Goal: Transaction & Acquisition: Obtain resource

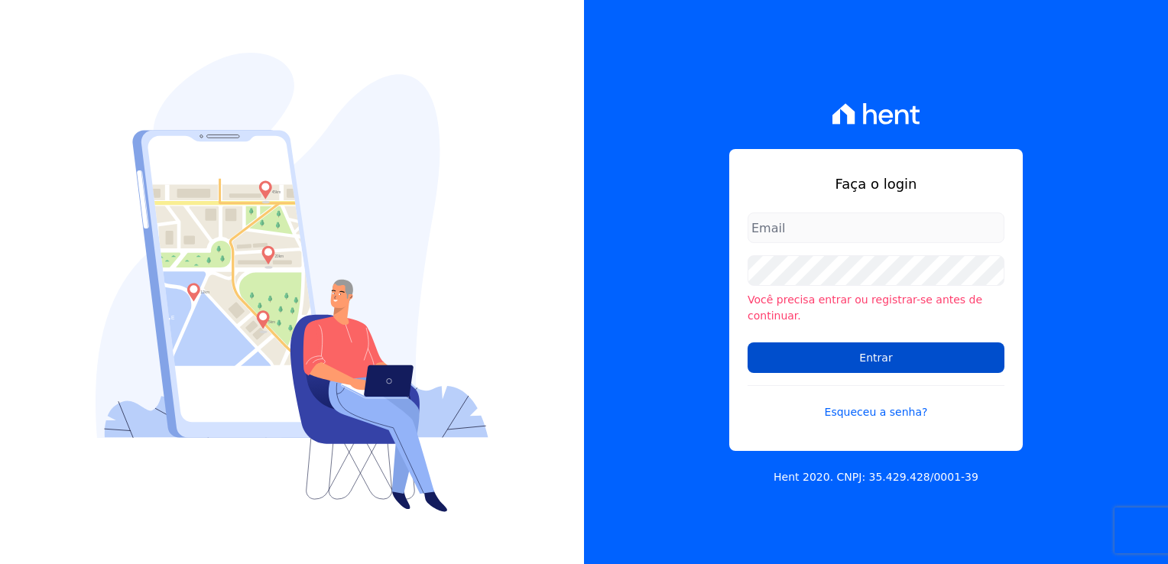
type input "financeiro@genesisempreendimentos.com.br"
click at [877, 350] on input "Entrar" at bounding box center [876, 358] width 257 height 31
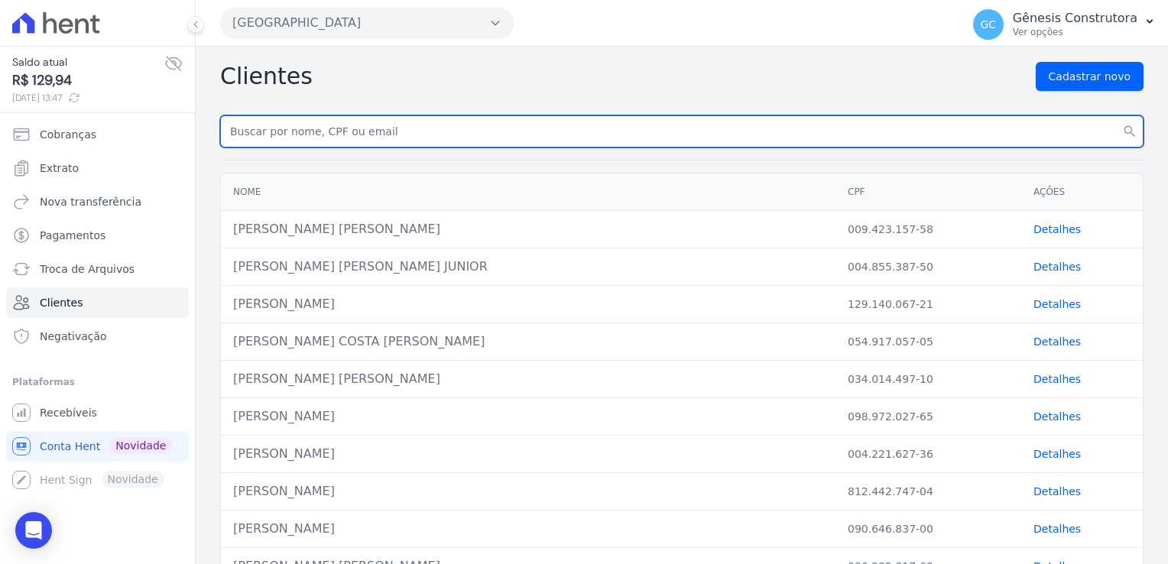
click at [316, 130] on input "text" at bounding box center [682, 131] width 924 height 32
paste input "[PERSON_NAME]"
type input "[PERSON_NAME]"
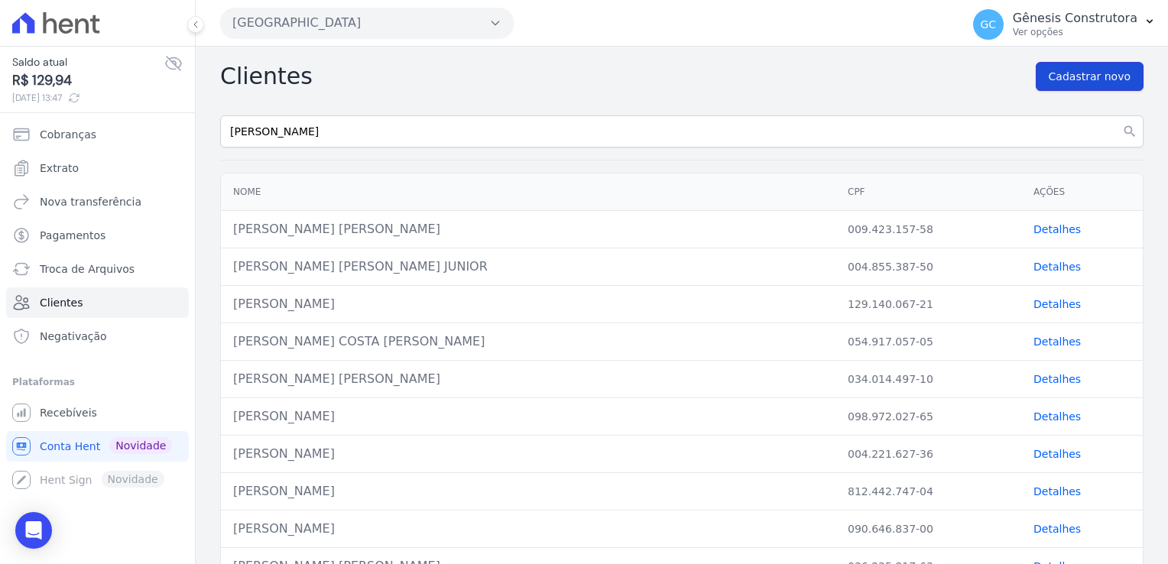
click at [1049, 73] on span "Cadastrar novo" at bounding box center [1090, 76] width 82 height 15
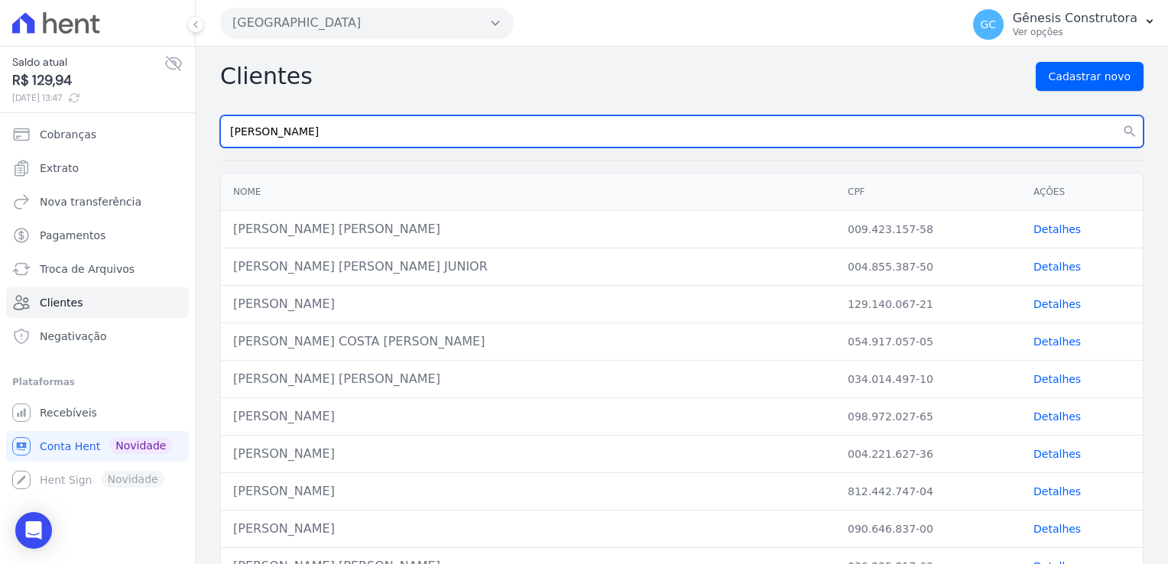
click at [420, 135] on input "TAMIRES DA SILVA BITTENCOURT" at bounding box center [682, 131] width 924 height 32
click at [1116, 115] on button "search" at bounding box center [1130, 131] width 28 height 32
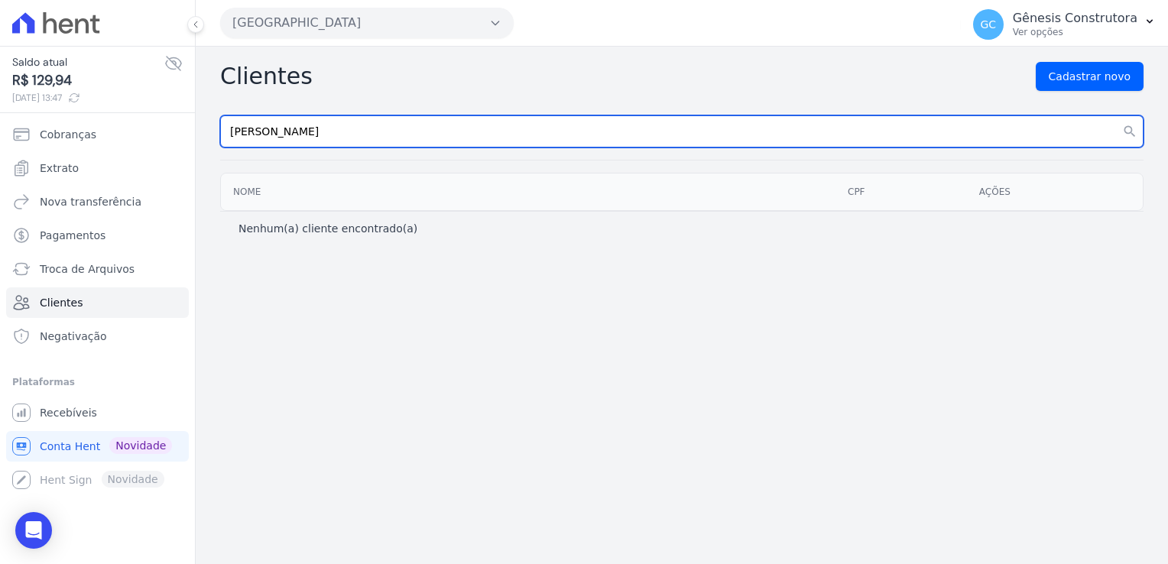
click at [418, 136] on input "TAMIRES DA SILVA BITTENCOURT" at bounding box center [682, 131] width 924 height 32
click at [486, 139] on input "TAMIRES DA SILVA BITTENCOURT" at bounding box center [682, 131] width 924 height 32
type input "TAMIRES DA SILVA"
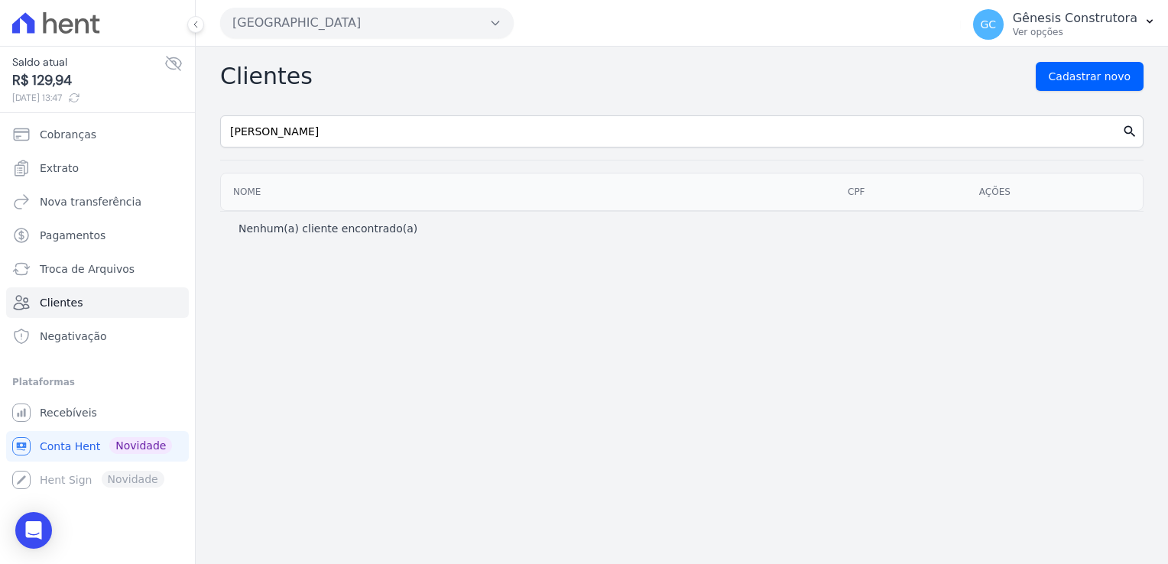
click at [1120, 121] on button "search" at bounding box center [1130, 131] width 28 height 32
click at [1126, 128] on icon "search" at bounding box center [1130, 131] width 15 height 15
click at [1127, 133] on icon "search" at bounding box center [1130, 131] width 15 height 15
click at [101, 139] on link "Cobranças" at bounding box center [97, 134] width 183 height 31
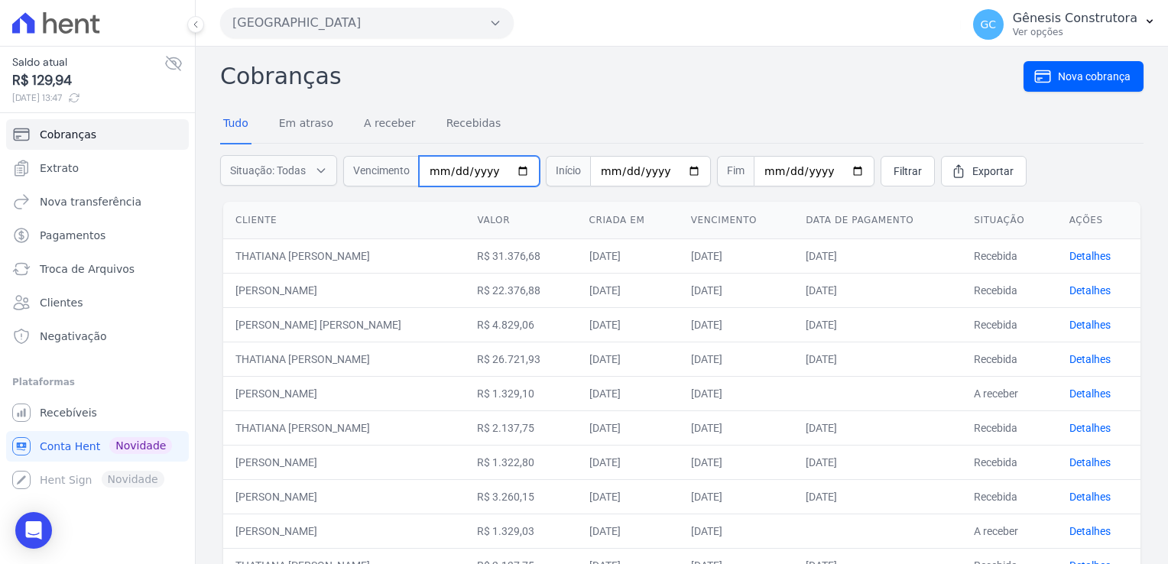
click at [470, 172] on input "date" at bounding box center [479, 171] width 121 height 31
type input "[DATE]"
click at [894, 170] on span "Filtrar" at bounding box center [908, 171] width 28 height 15
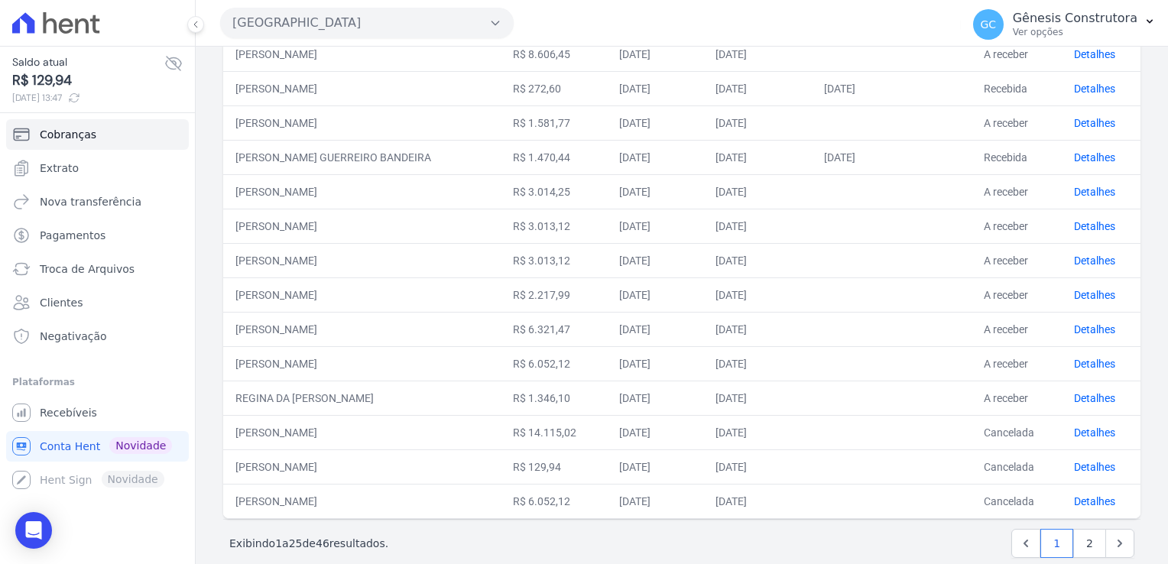
scroll to position [600, 0]
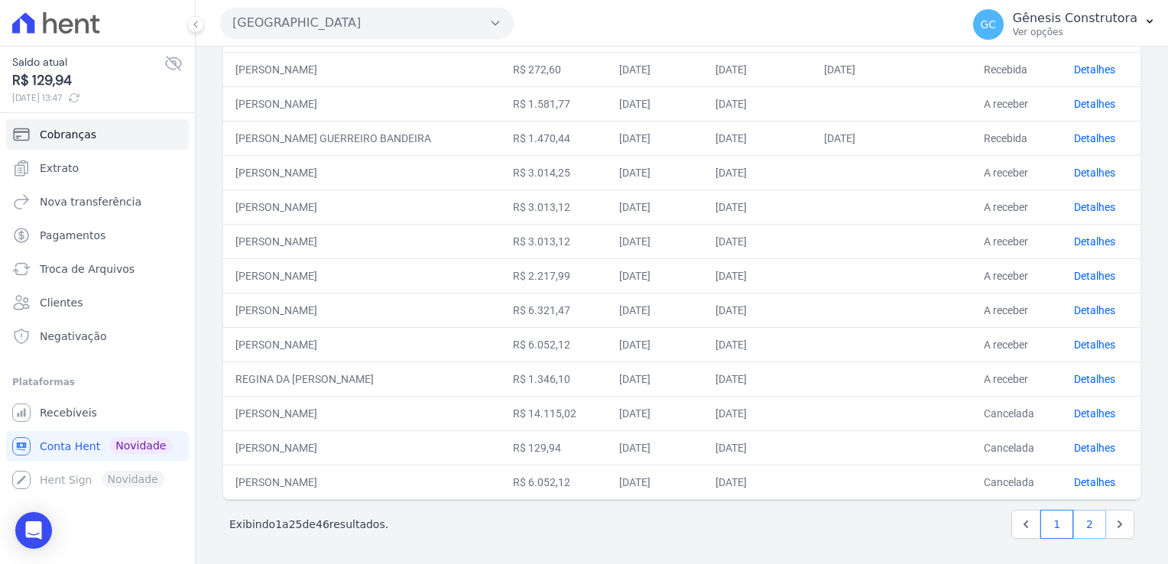
click at [1086, 516] on link "2" at bounding box center [1090, 524] width 33 height 29
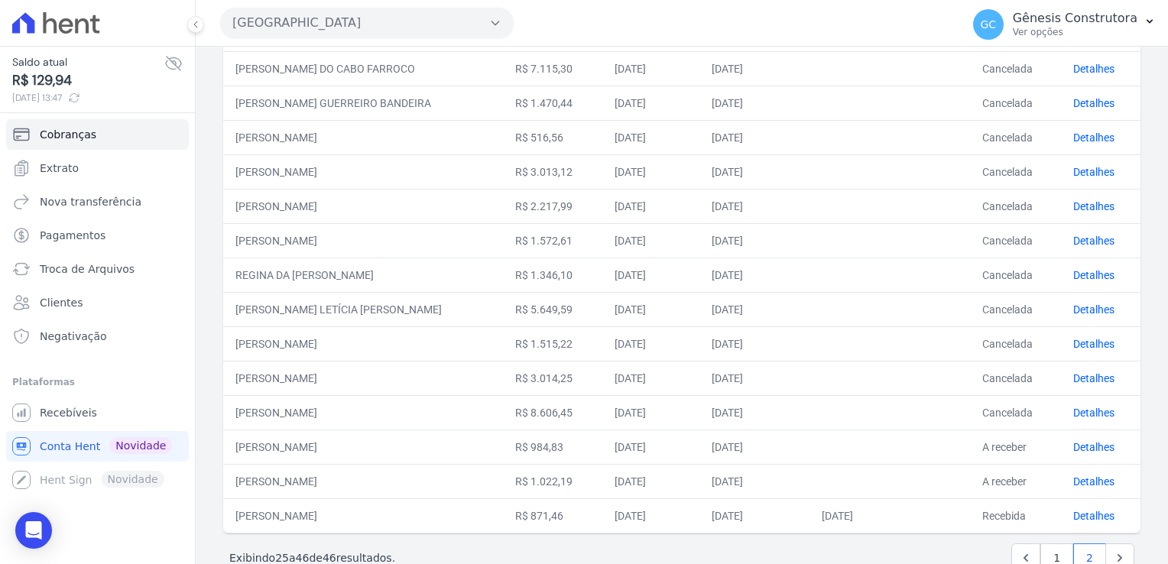
scroll to position [463, 0]
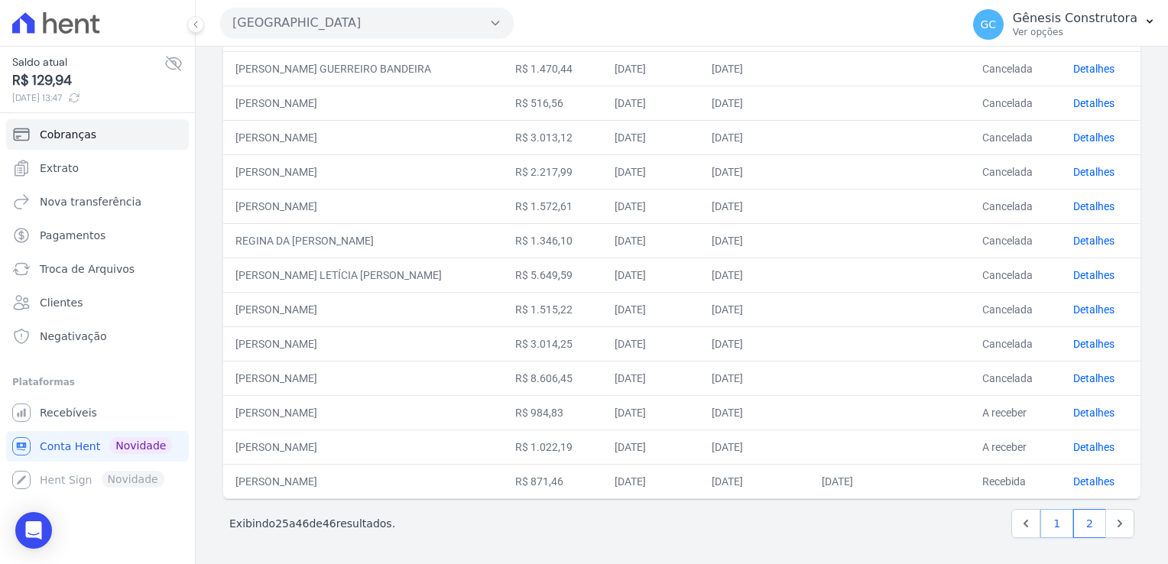
click at [1061, 524] on link "1" at bounding box center [1057, 523] width 33 height 29
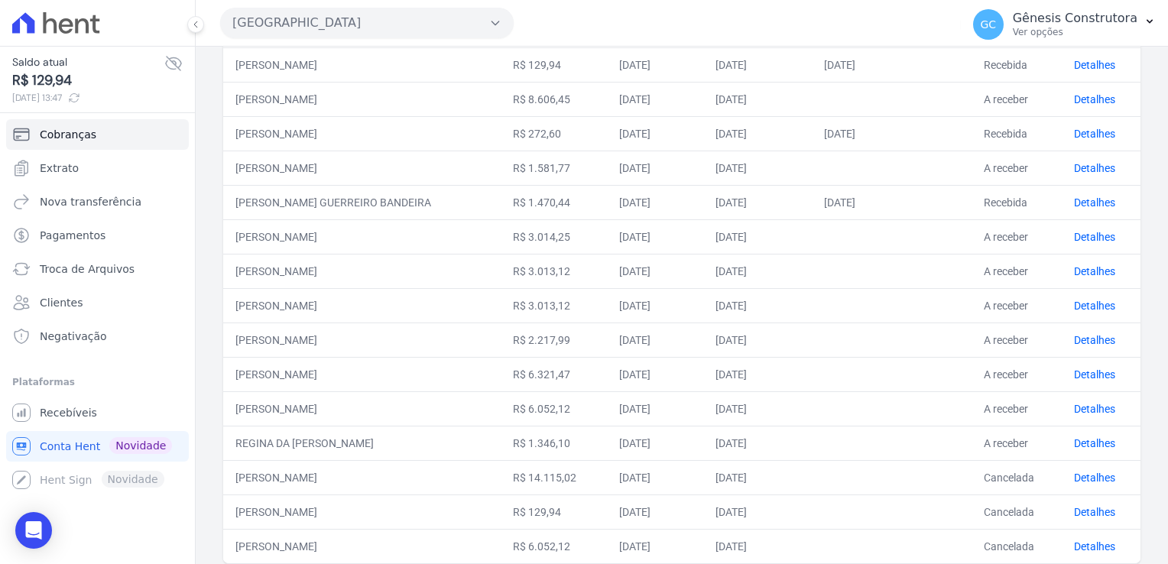
scroll to position [600, 0]
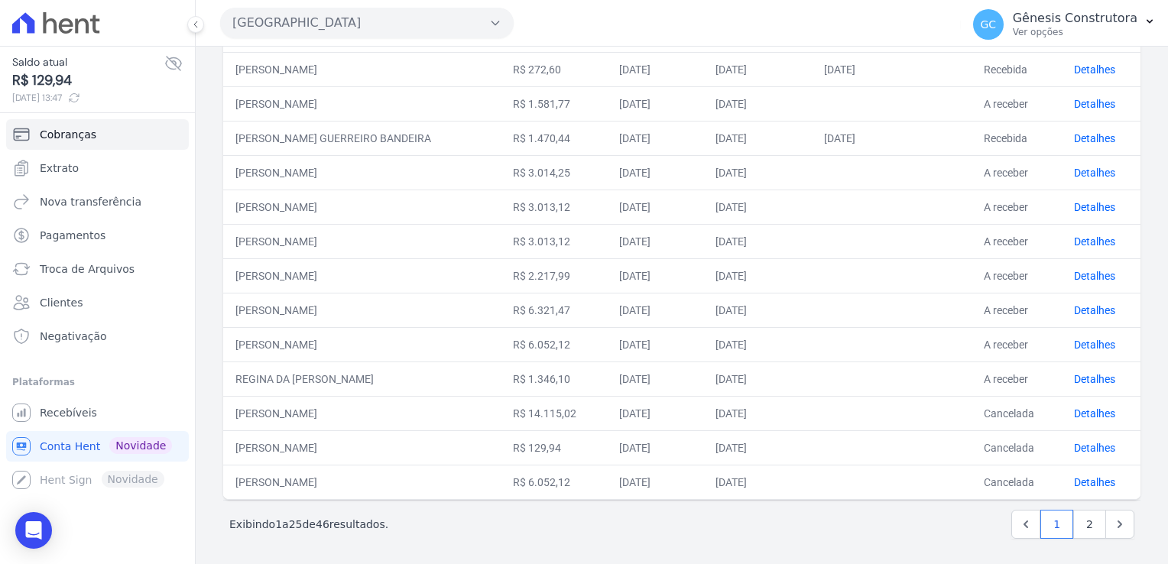
click at [80, 96] on icon at bounding box center [74, 98] width 12 height 12
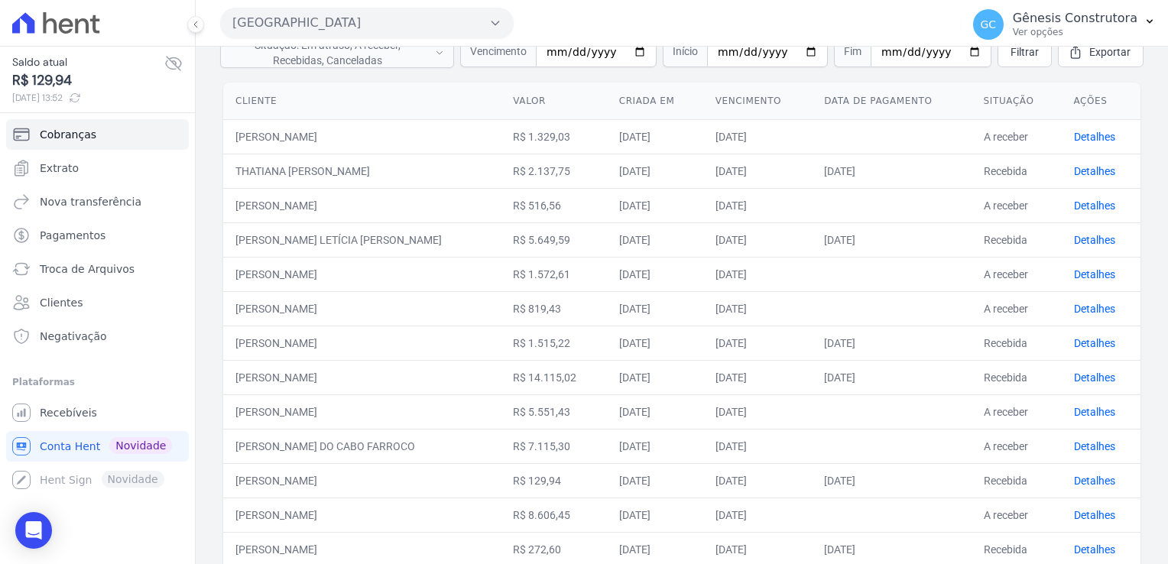
scroll to position [0, 0]
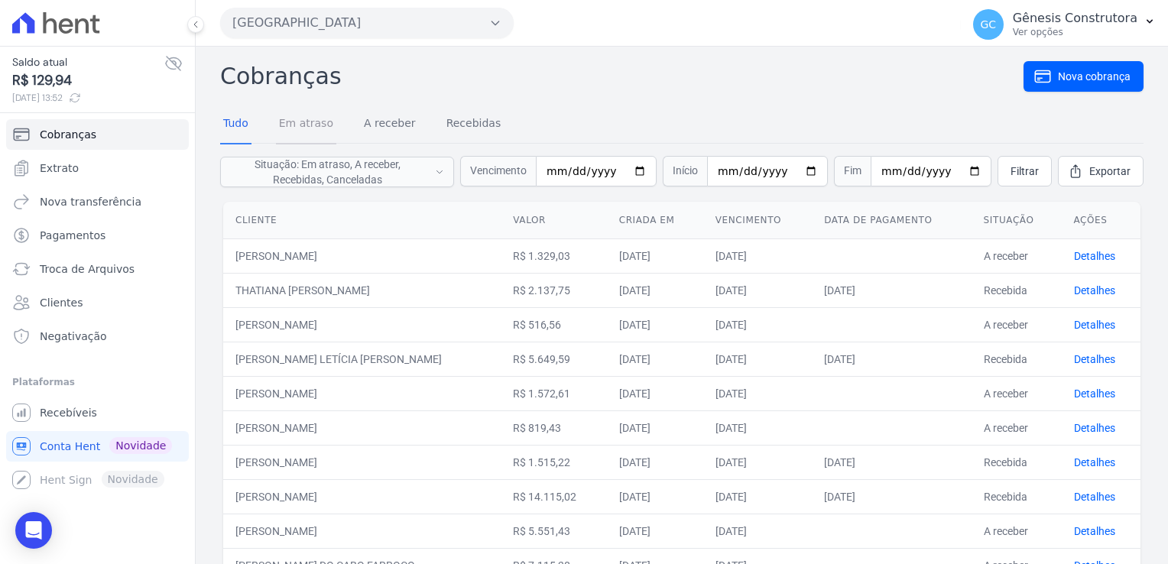
click at [312, 126] on link "Em atraso" at bounding box center [306, 125] width 60 height 40
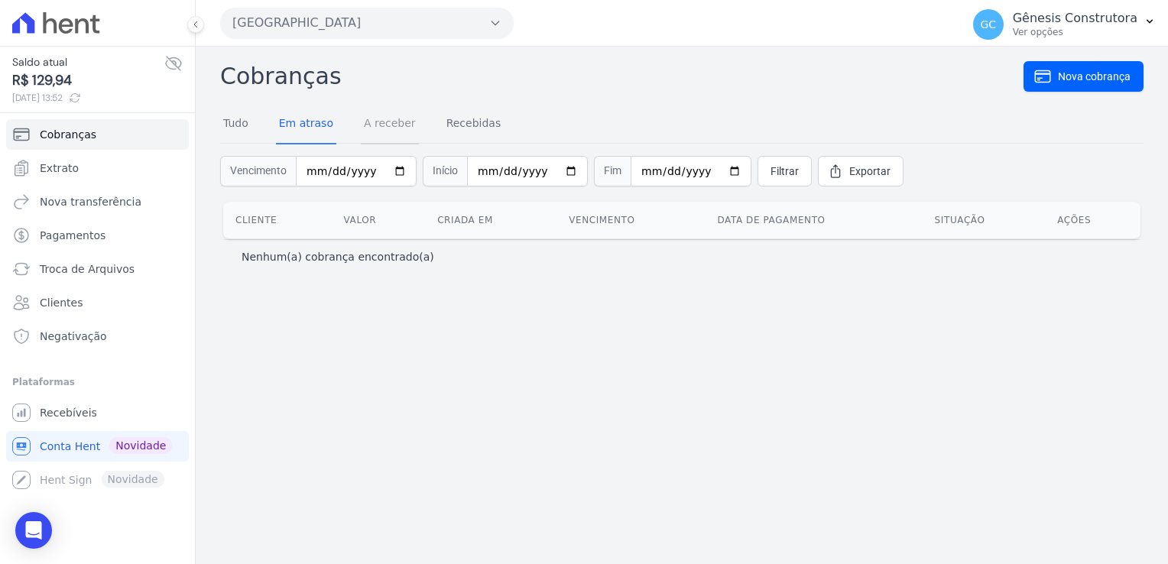
click at [390, 135] on link "A receber" at bounding box center [390, 125] width 58 height 40
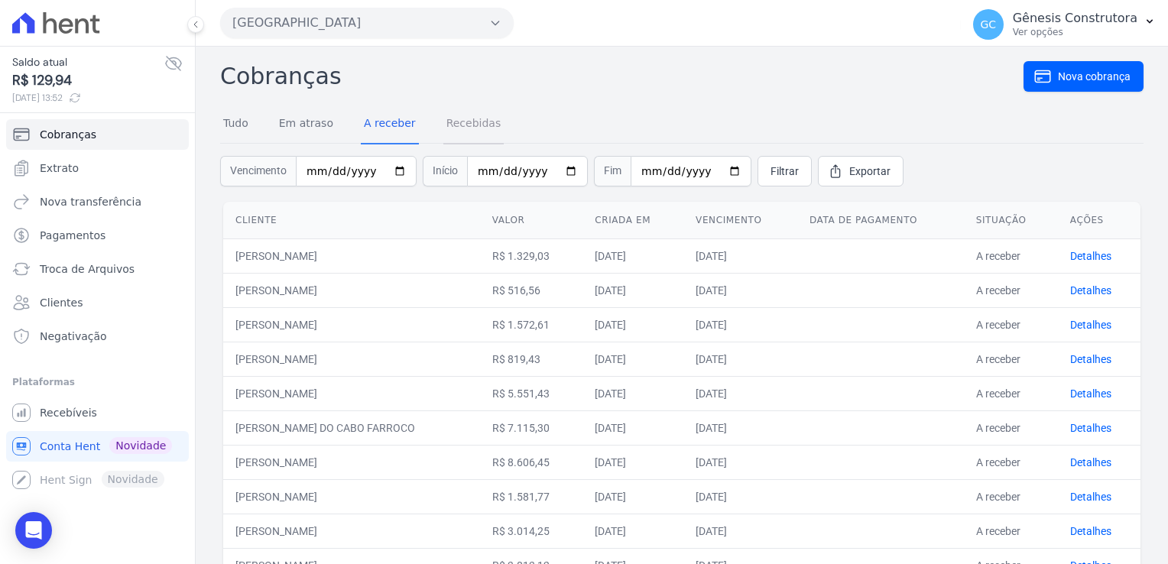
click at [461, 128] on link "Recebidas" at bounding box center [474, 125] width 61 height 40
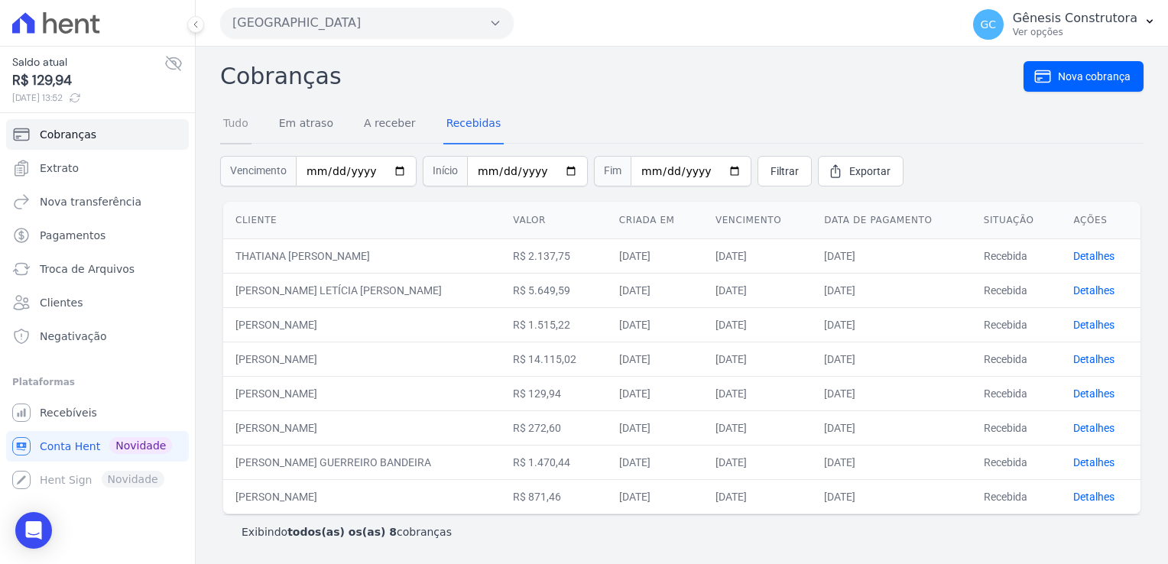
click at [242, 133] on link "Tudo" at bounding box center [235, 125] width 31 height 40
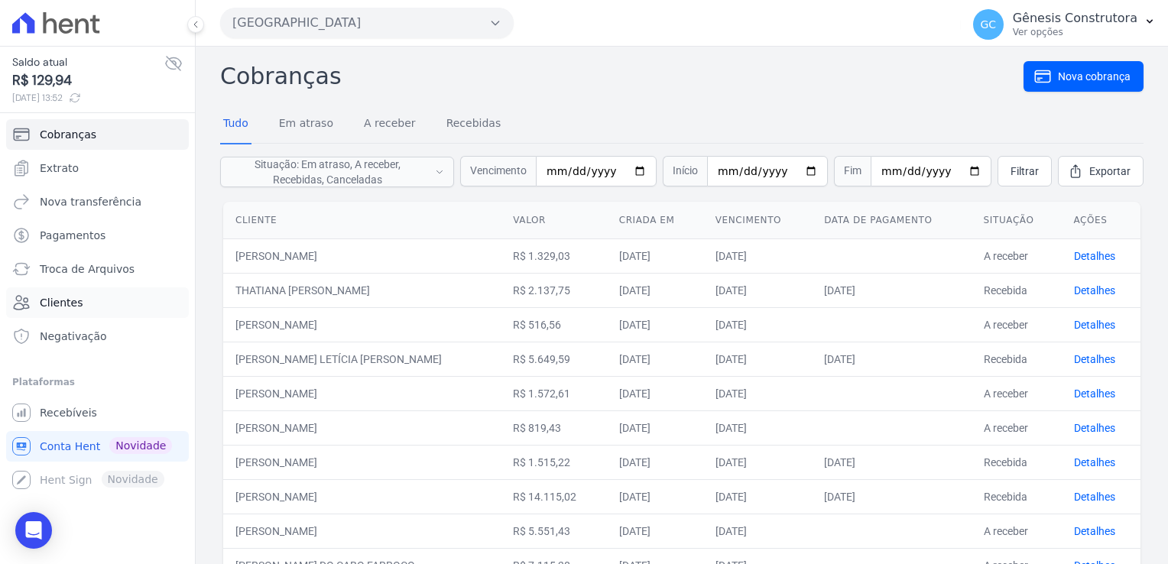
click at [68, 301] on span "Clientes" at bounding box center [61, 302] width 43 height 15
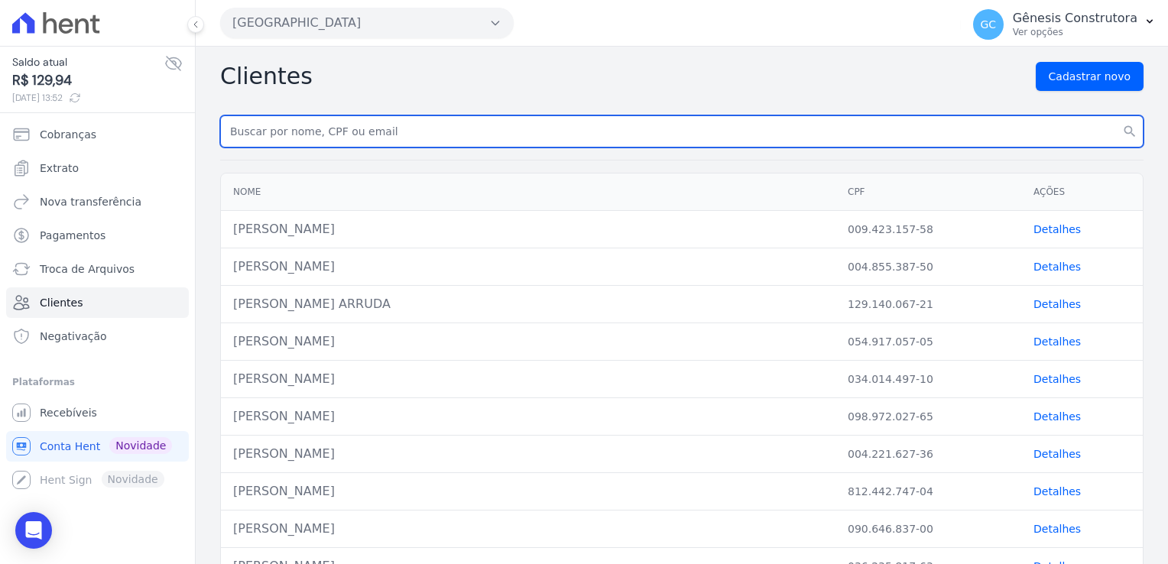
click at [370, 117] on input "text" at bounding box center [682, 131] width 924 height 32
type input "TAMIRES DA SILVA BITTENCOURT"
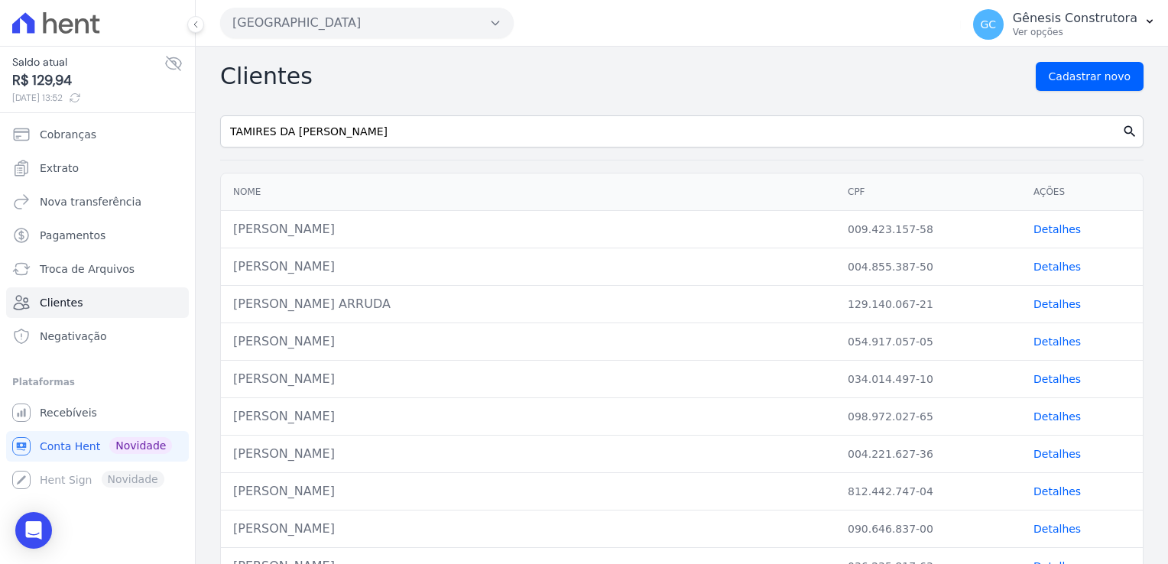
click at [1123, 128] on icon "search" at bounding box center [1130, 131] width 15 height 15
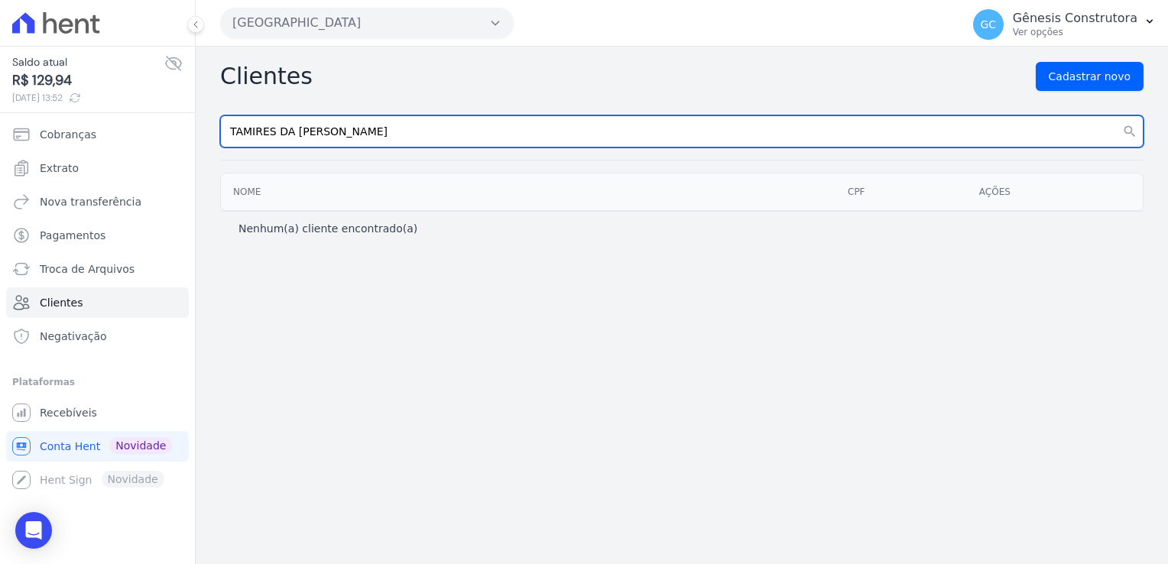
click at [422, 122] on input "TAMIRES DA SILVA BITTENCOURT" at bounding box center [682, 131] width 924 height 32
type input "TAMIRES"
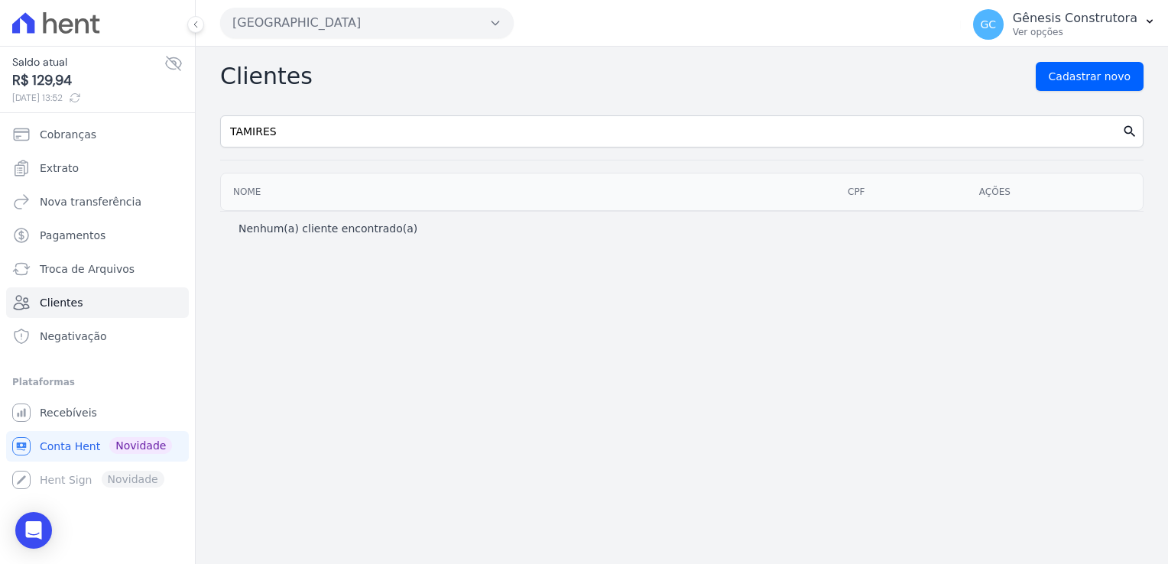
click at [1136, 132] on icon "search" at bounding box center [1130, 131] width 15 height 15
click at [1133, 133] on icon "search" at bounding box center [1130, 131] width 15 height 15
click at [174, 61] on icon at bounding box center [173, 63] width 18 height 18
click at [1126, 132] on icon "search" at bounding box center [1130, 131] width 15 height 15
click at [115, 148] on link "Cobranças" at bounding box center [97, 134] width 183 height 31
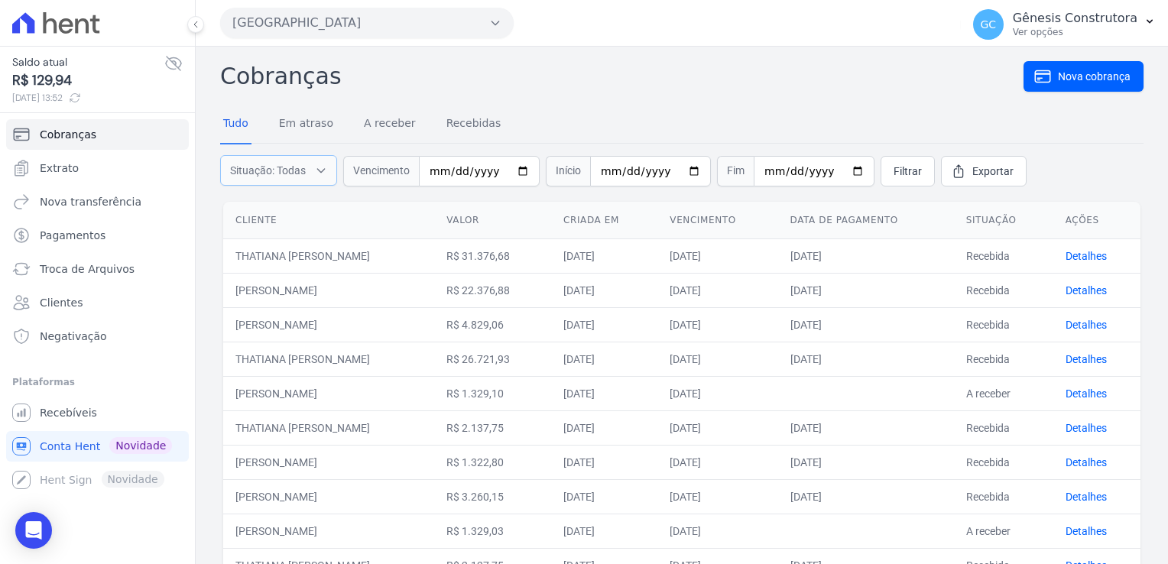
click at [317, 171] on icon "button" at bounding box center [321, 170] width 12 height 15
click at [453, 171] on input "date" at bounding box center [479, 171] width 121 height 31
click at [437, 173] on input "date" at bounding box center [479, 171] width 121 height 31
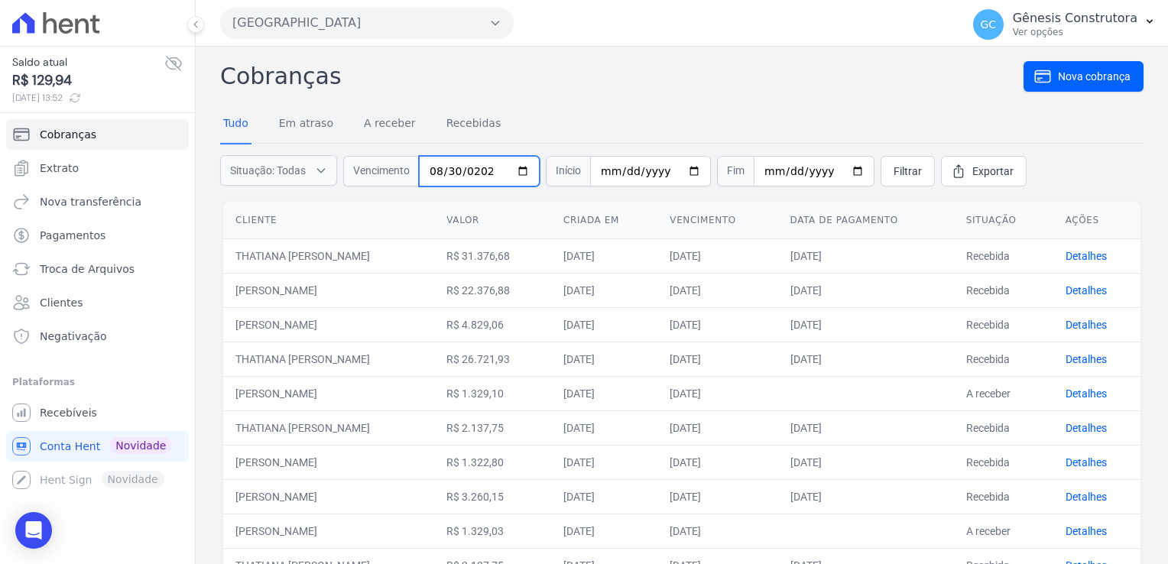
type input "2025-08-30"
click at [895, 167] on span "Filtrar" at bounding box center [908, 171] width 28 height 15
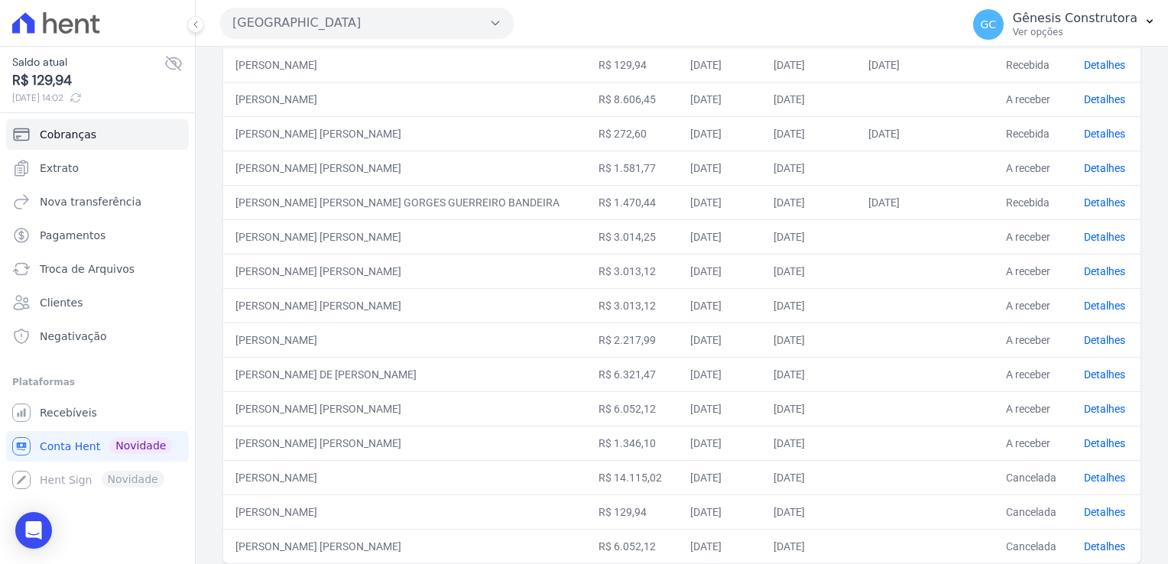
scroll to position [600, 0]
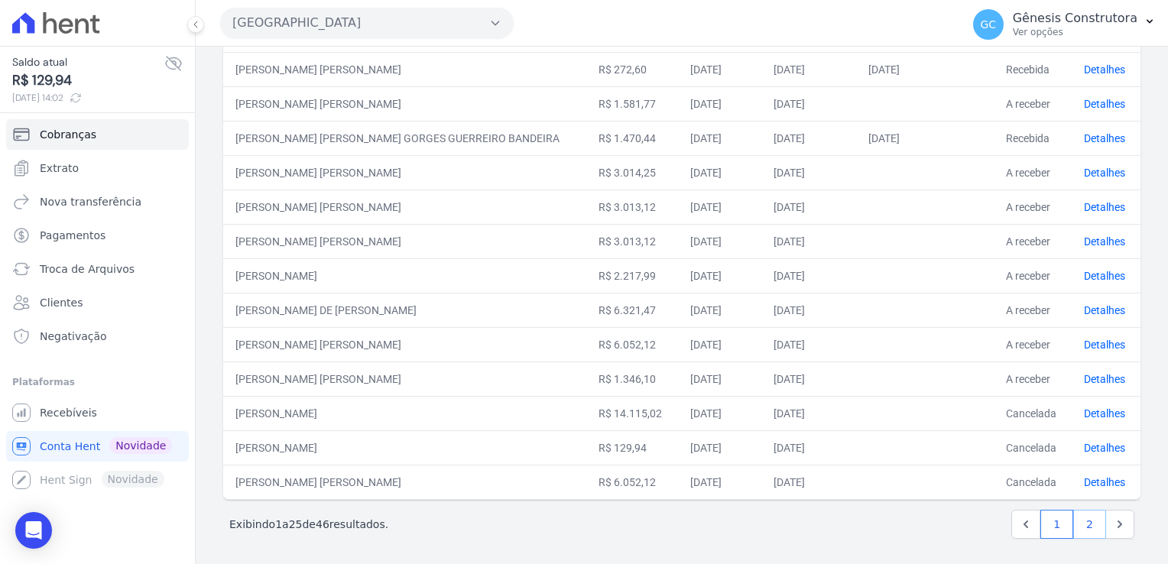
click at [1074, 531] on link "2" at bounding box center [1090, 524] width 33 height 29
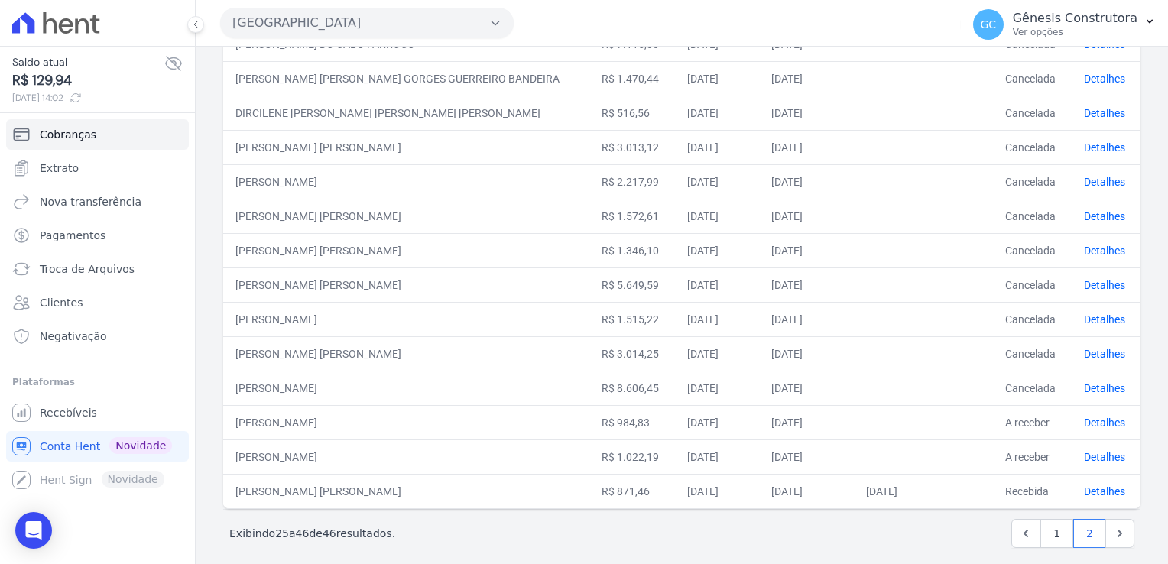
scroll to position [459, 0]
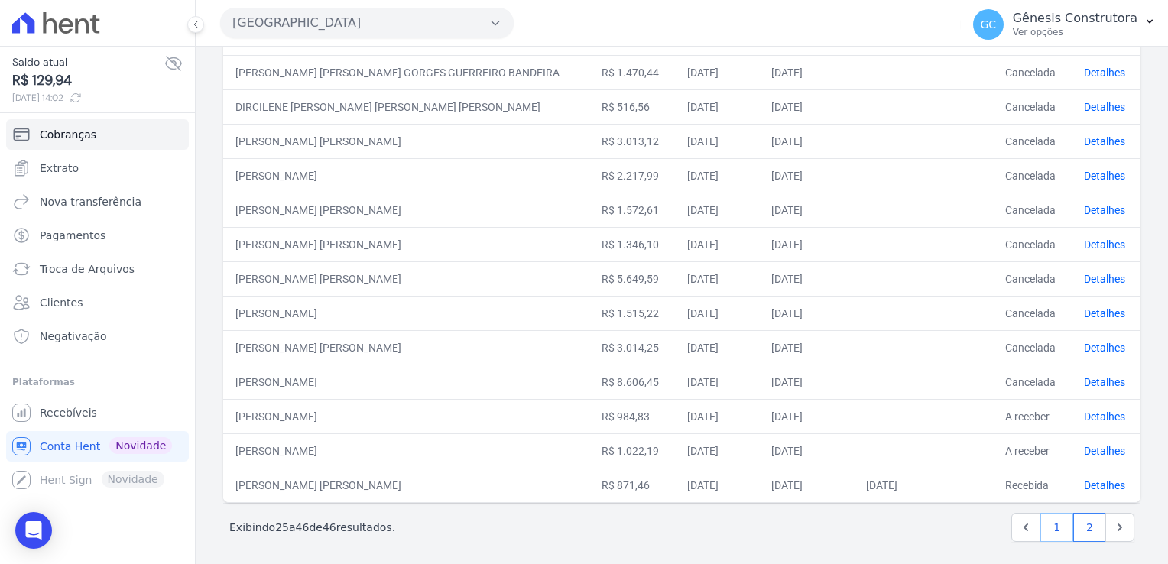
click at [1051, 530] on link "1" at bounding box center [1057, 527] width 33 height 29
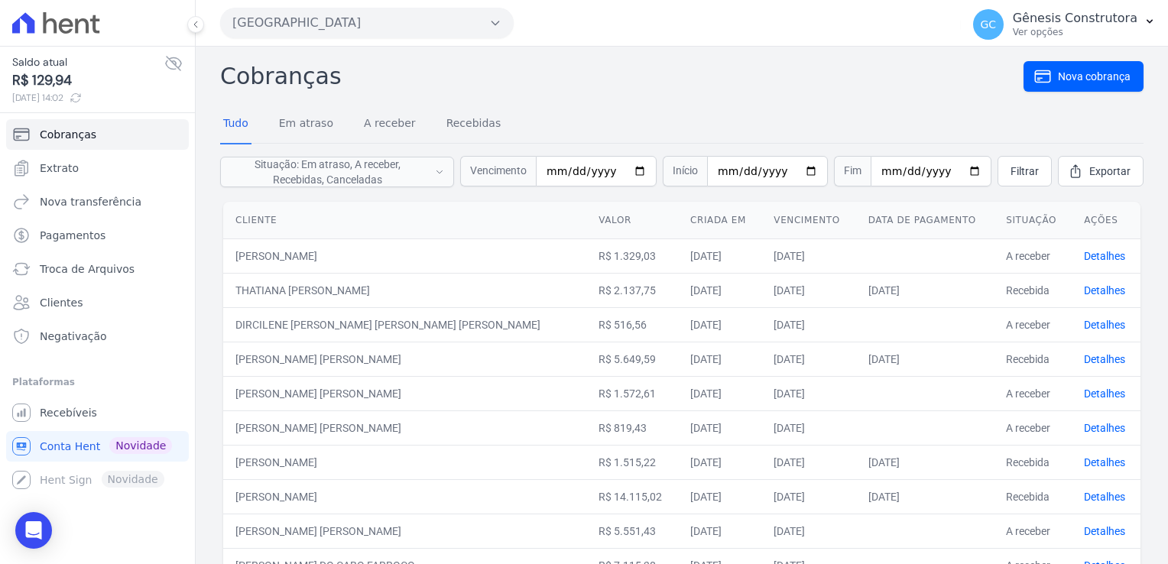
scroll to position [153, 0]
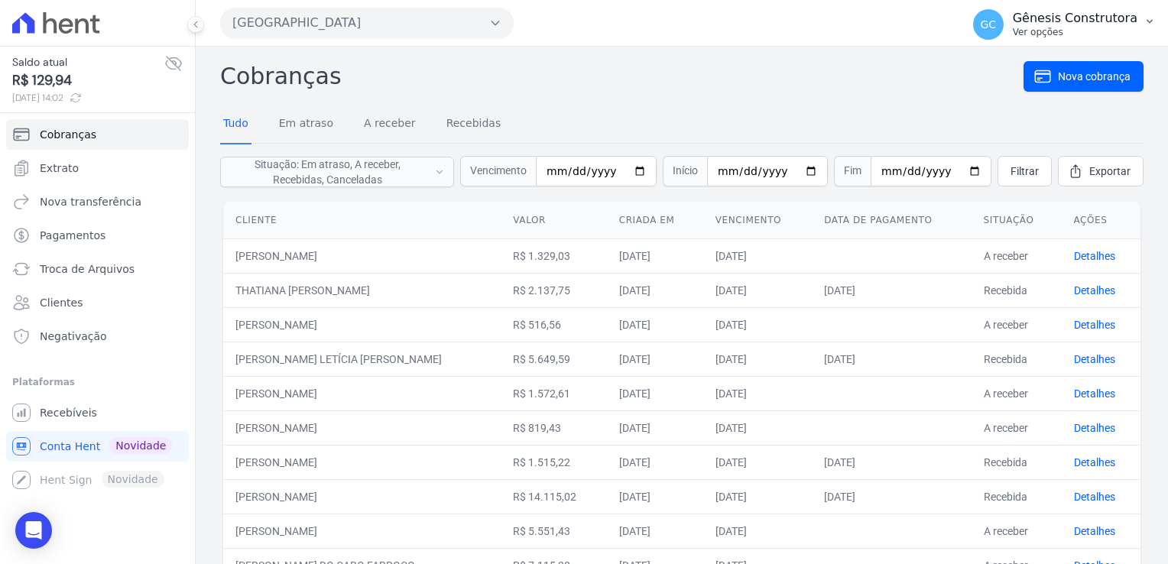
click at [1145, 18] on icon "button" at bounding box center [1150, 21] width 12 height 12
click at [795, 86] on h2 "Cobranças" at bounding box center [622, 76] width 804 height 34
click at [448, 180] on button "Situação: Em atraso, A receber, Recebidas, Canceladas" at bounding box center [337, 172] width 234 height 31
click at [238, 246] on input "Recebidas" at bounding box center [232, 247] width 12 height 12
checkbox input "false"
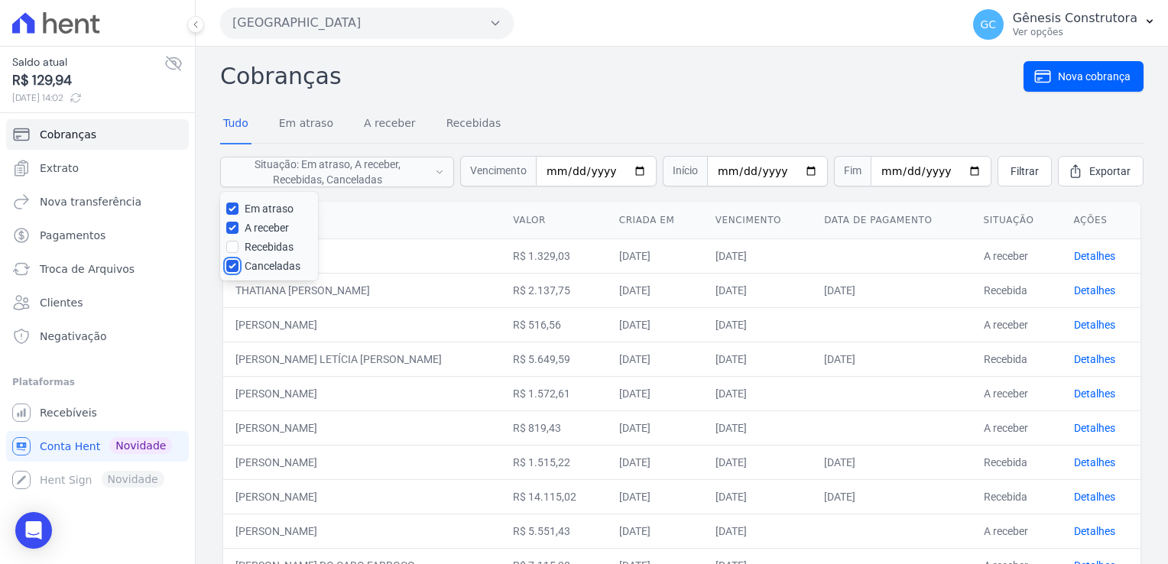
click at [230, 268] on input "Canceladas" at bounding box center [232, 266] width 12 height 12
checkbox input "false"
click at [1011, 167] on span "Filtrar" at bounding box center [1025, 171] width 28 height 15
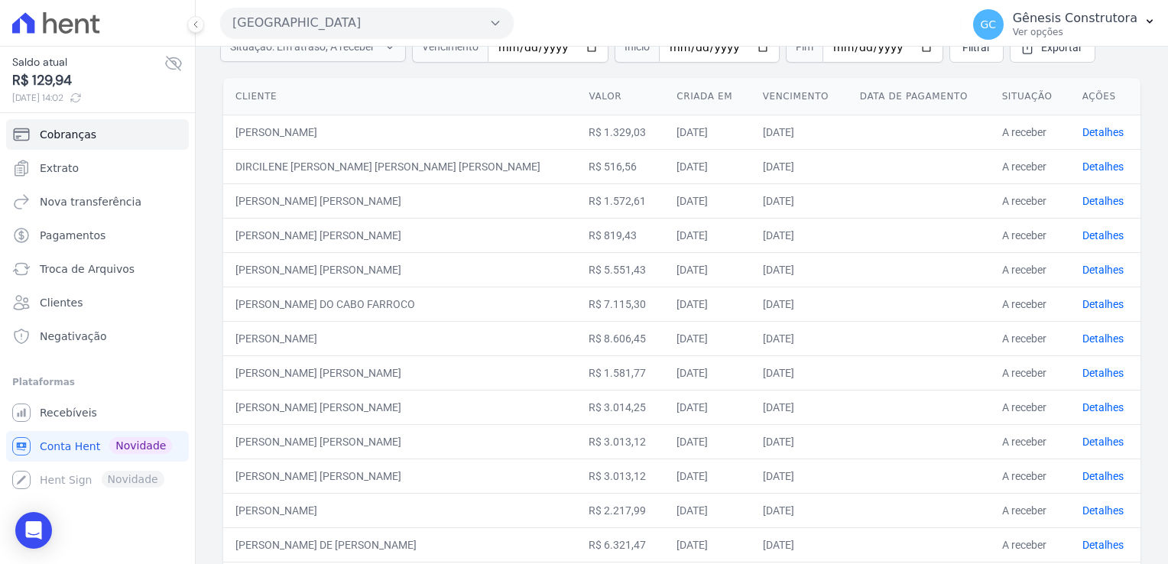
scroll to position [76, 0]
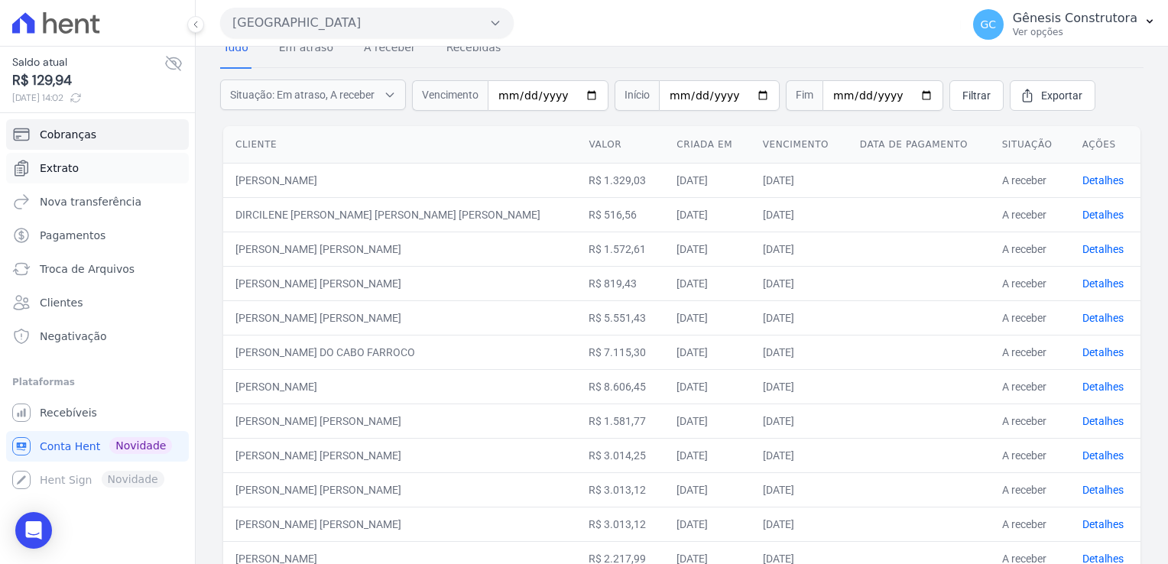
click at [67, 171] on span "Extrato" at bounding box center [59, 168] width 39 height 15
click at [57, 174] on span "Extrato" at bounding box center [59, 168] width 39 height 15
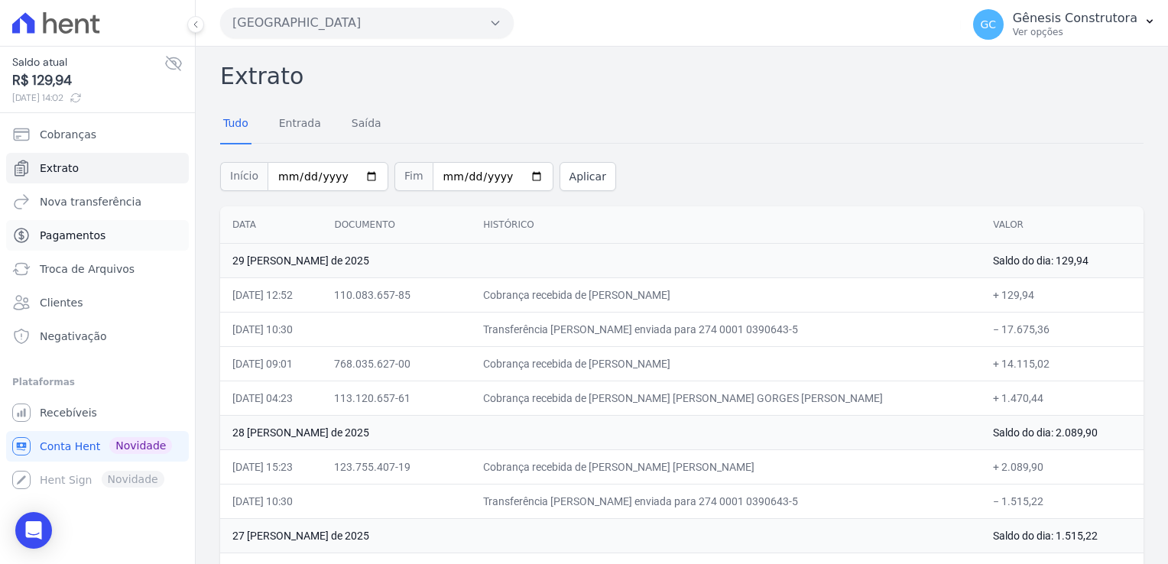
click at [85, 240] on span "Pagamentos" at bounding box center [73, 235] width 66 height 15
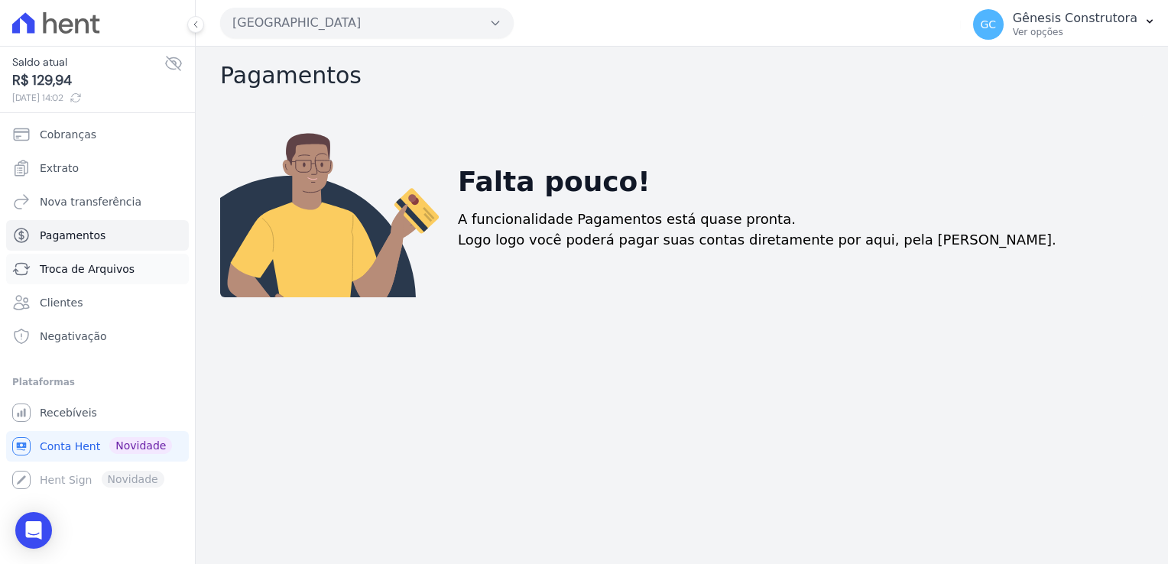
click at [93, 272] on span "Troca de Arquivos" at bounding box center [87, 269] width 95 height 15
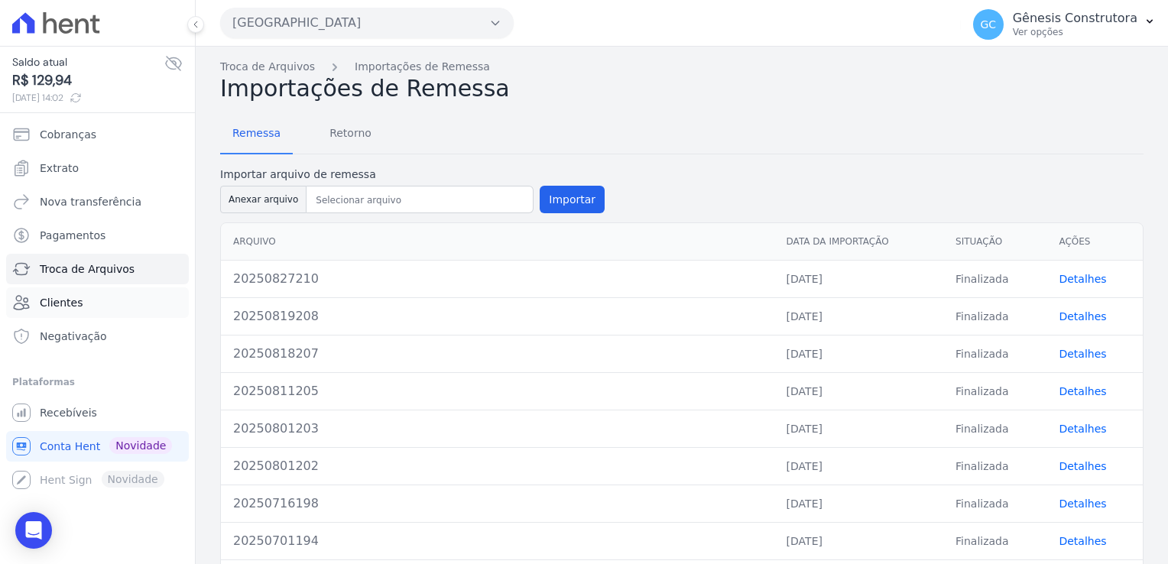
click at [83, 307] on link "Clientes" at bounding box center [97, 303] width 183 height 31
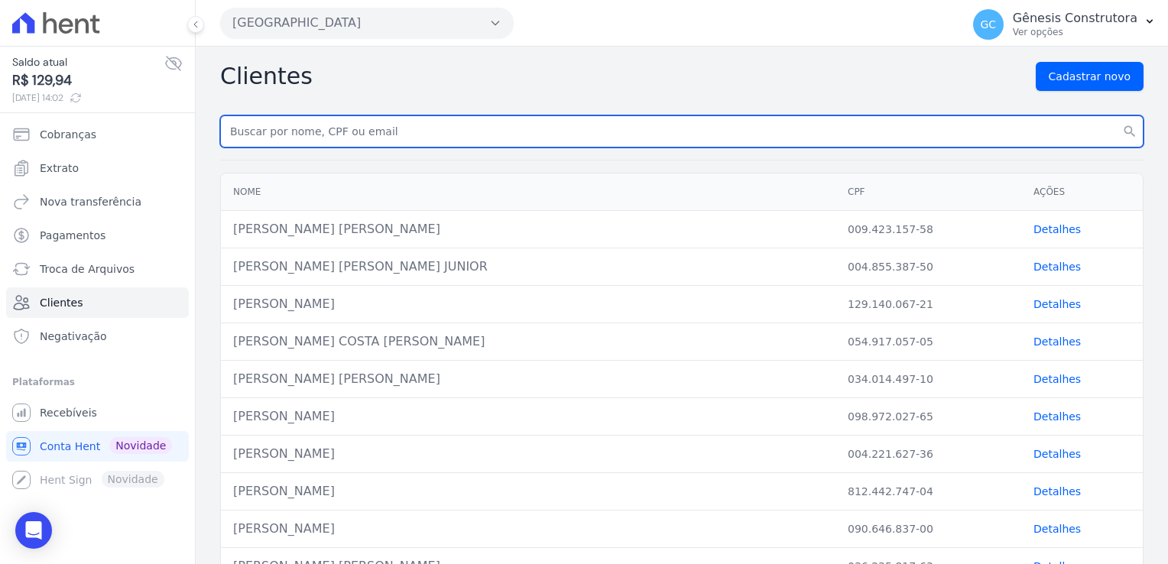
click at [281, 139] on input "text" at bounding box center [682, 131] width 924 height 32
paste input "147.552.717-97"
type input "147.552.717-97"
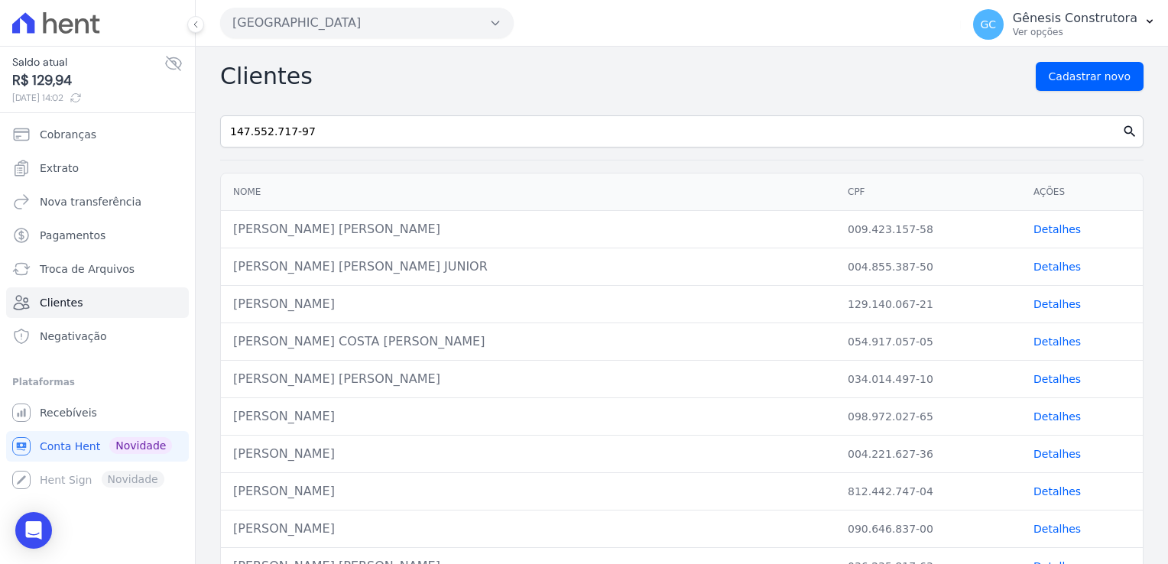
click at [1123, 130] on icon "search" at bounding box center [1130, 131] width 15 height 15
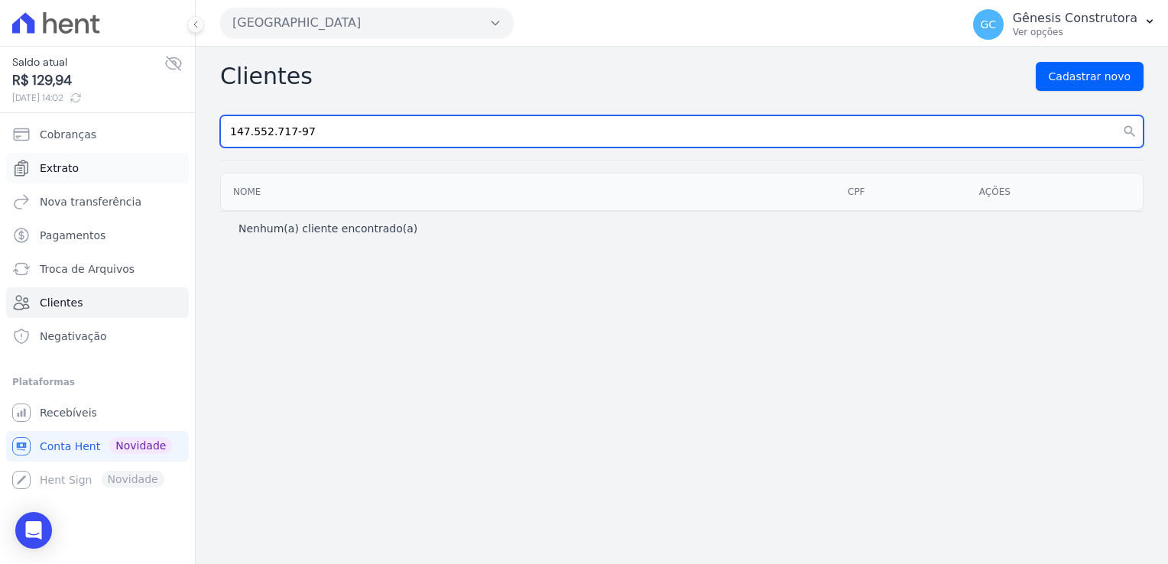
drag, startPoint x: 412, startPoint y: 144, endPoint x: 99, endPoint y: 152, distance: 312.9
click at [100, 154] on div "Saldo atual R$ 129,94 [DATE] 14:02 Cobranças Extrato Nova transferência Pagamen…" at bounding box center [584, 282] width 1168 height 564
drag, startPoint x: 99, startPoint y: 151, endPoint x: 364, endPoint y: 130, distance: 265.5
click at [364, 130] on input "147.552.717-97" at bounding box center [682, 131] width 924 height 32
type input "1"
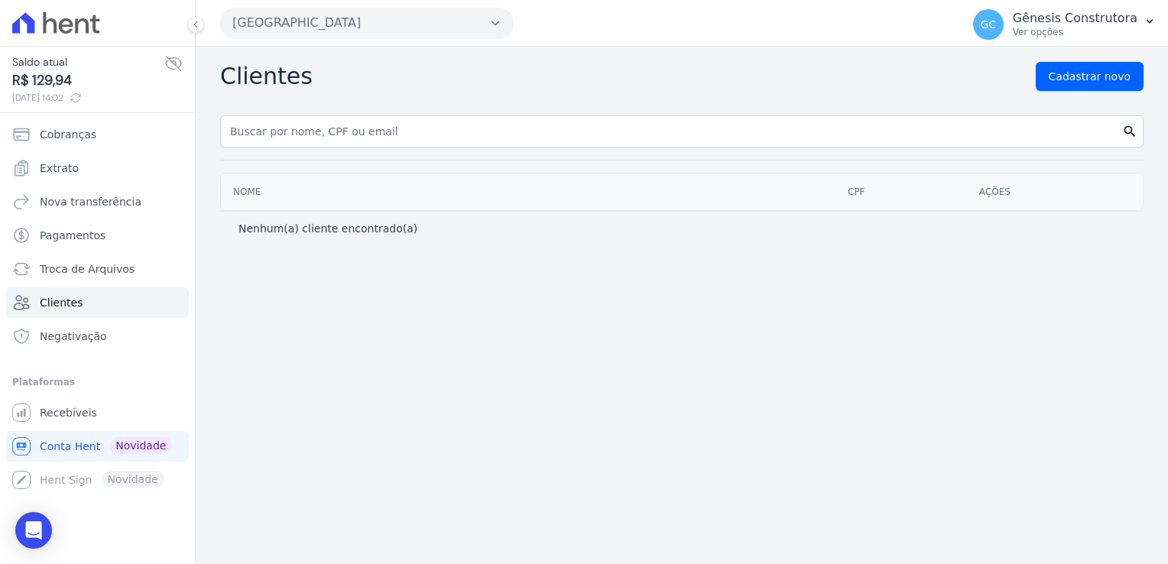
click at [1129, 136] on icon "search" at bounding box center [1130, 131] width 15 height 15
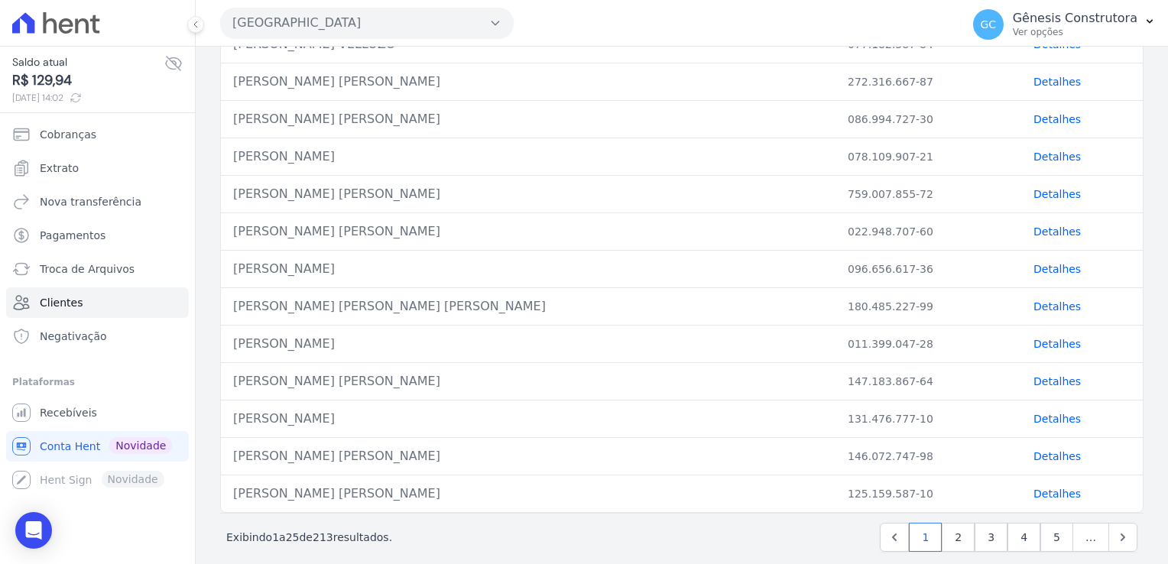
scroll to position [644, 0]
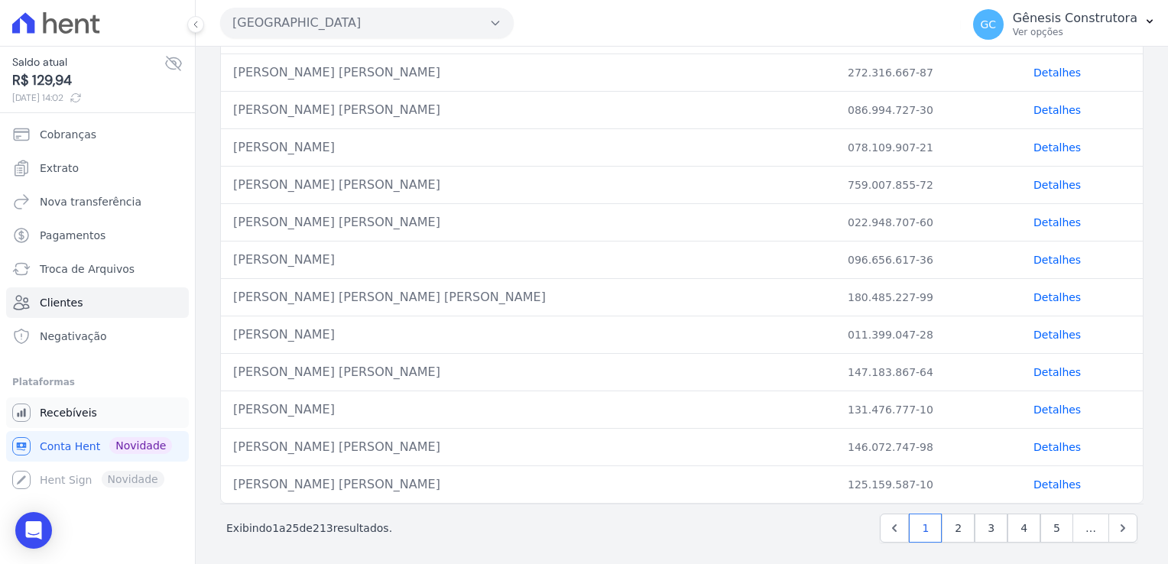
click at [60, 416] on span "Recebíveis" at bounding box center [68, 412] width 57 height 15
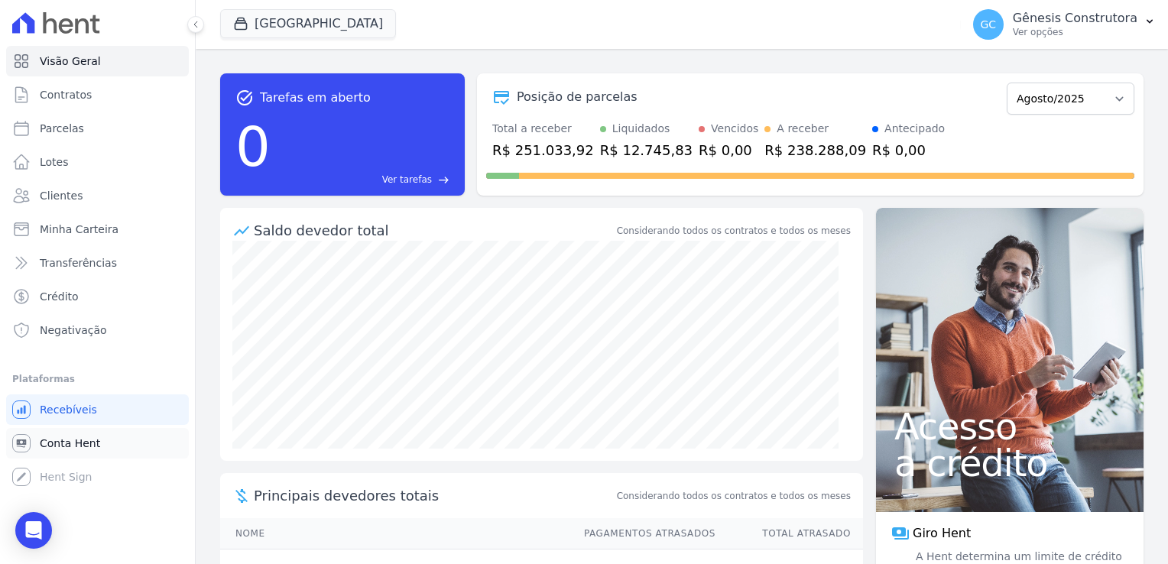
click at [74, 450] on span "Conta Hent" at bounding box center [70, 443] width 60 height 15
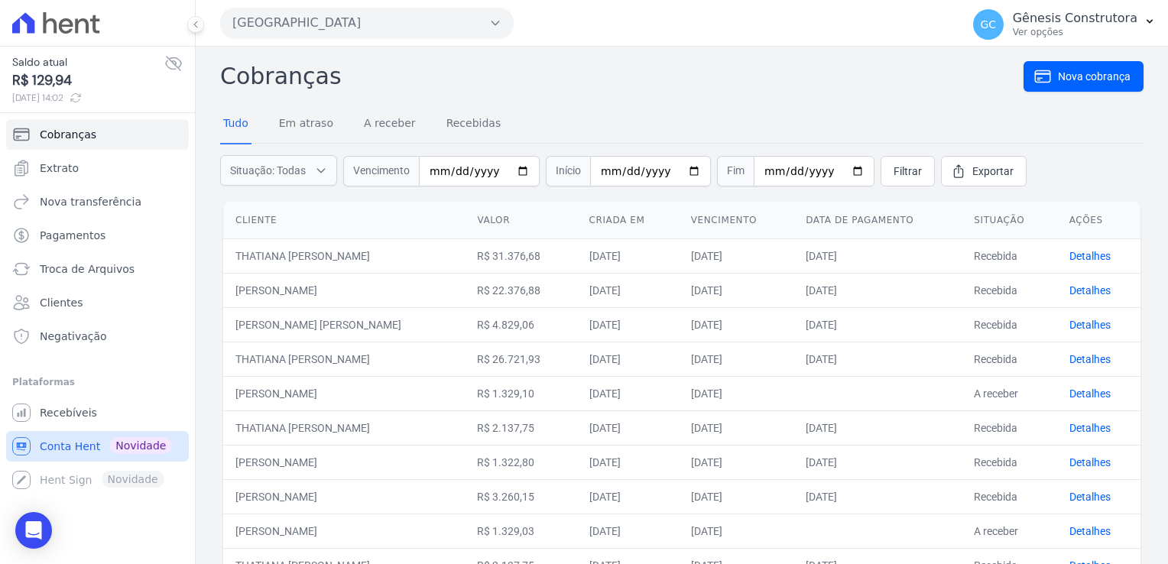
click at [128, 446] on span "Novidade" at bounding box center [140, 445] width 63 height 17
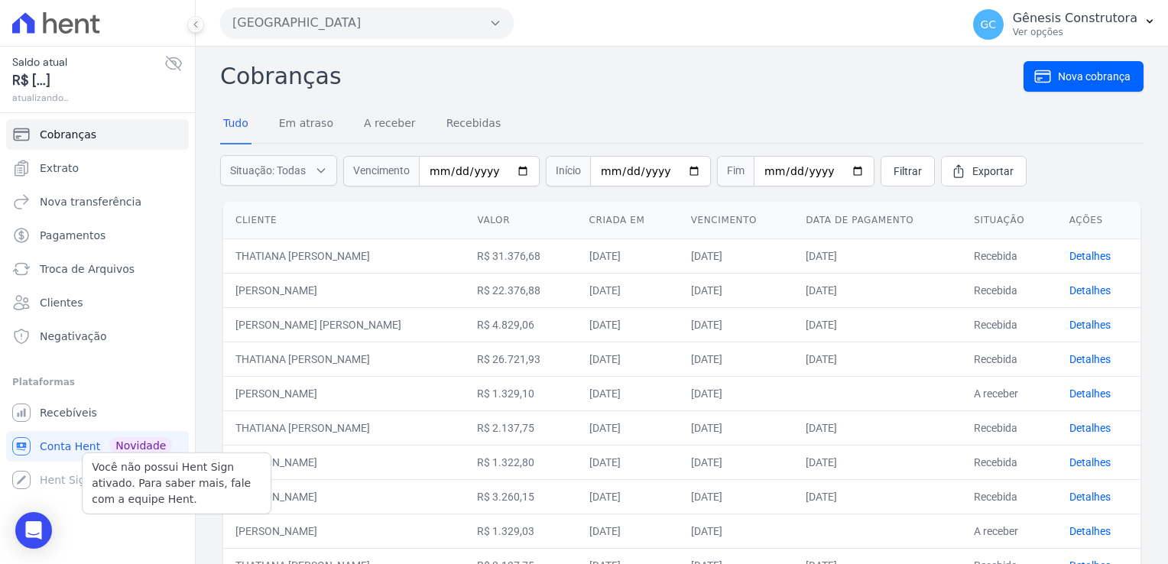
click at [57, 485] on div "Você não possui Hent Sign ativado. Para saber mais, fale com a equipe Hent. Hen…" at bounding box center [97, 480] width 183 height 31
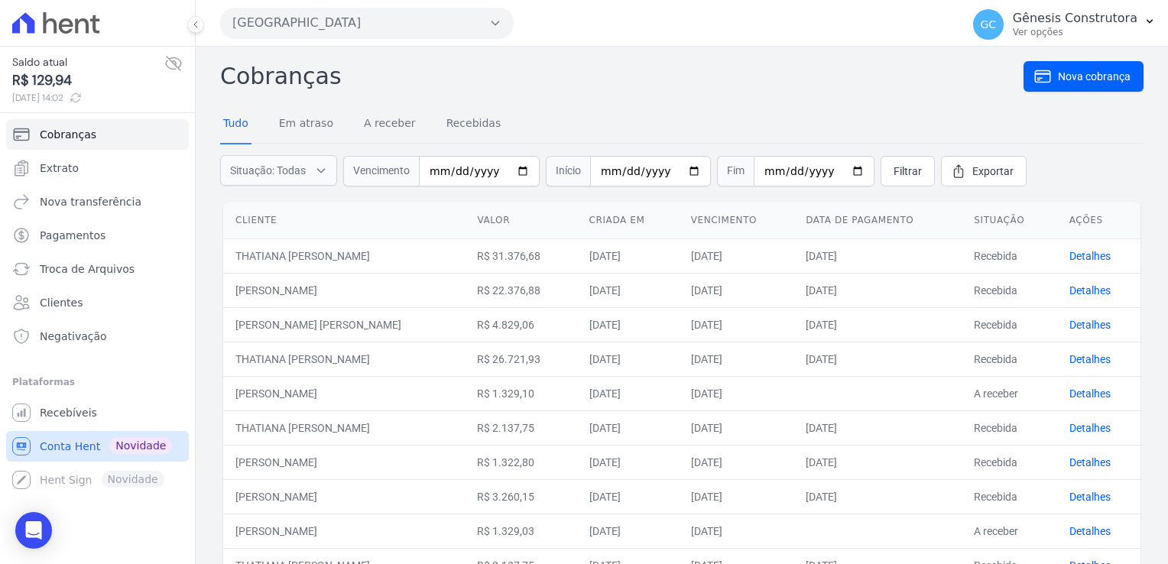
click at [71, 439] on span "Conta Hent" at bounding box center [70, 446] width 60 height 15
click at [82, 103] on icon at bounding box center [76, 98] width 12 height 12
click at [372, 21] on button "[GEOGRAPHIC_DATA]" at bounding box center [367, 23] width 294 height 31
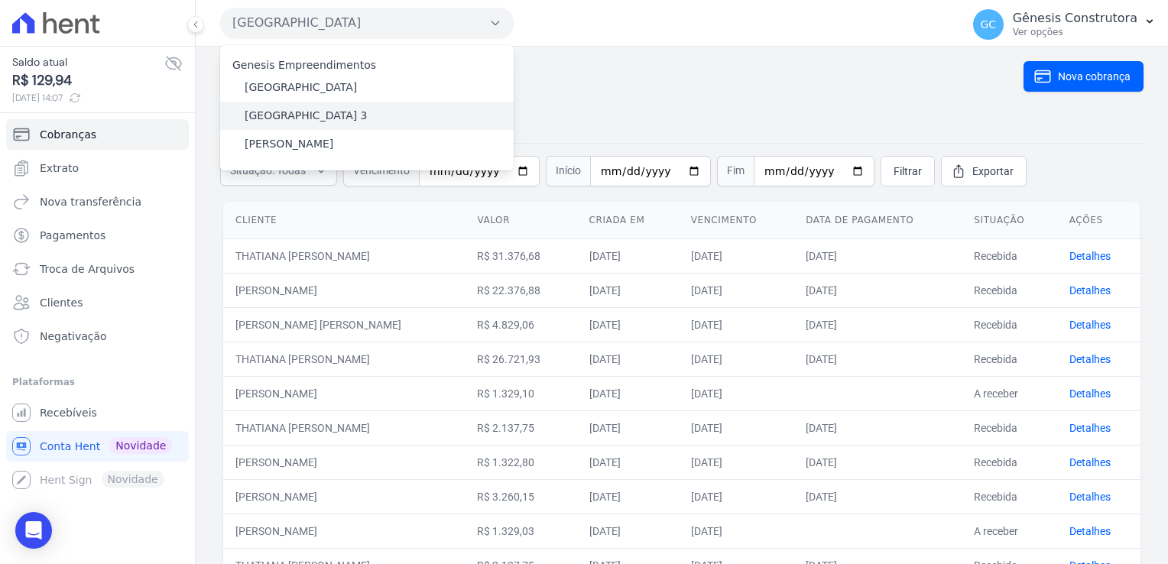
click at [361, 121] on div "[GEOGRAPHIC_DATA] 3" at bounding box center [367, 116] width 294 height 28
click at [325, 112] on label "[GEOGRAPHIC_DATA] 3" at bounding box center [306, 116] width 123 height 16
click at [0, 0] on input "[GEOGRAPHIC_DATA] 3" at bounding box center [0, 0] width 0 height 0
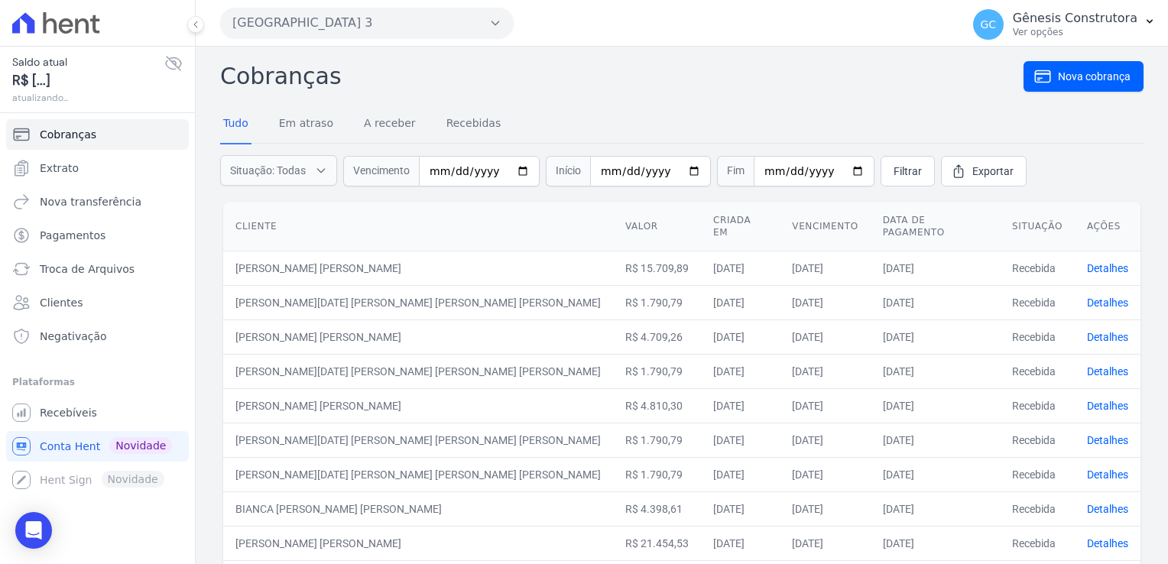
click at [297, 23] on button "[GEOGRAPHIC_DATA] 3" at bounding box center [367, 23] width 294 height 31
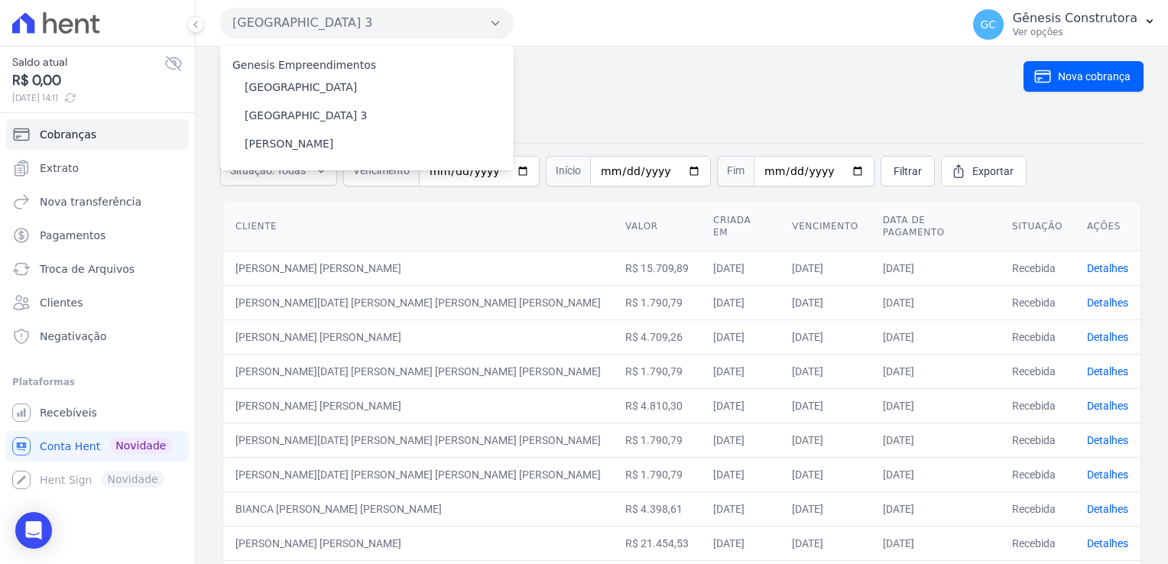
drag, startPoint x: 581, startPoint y: 87, endPoint x: 483, endPoint y: 128, distance: 106.2
click at [580, 85] on h2 "Cobranças" at bounding box center [622, 76] width 804 height 34
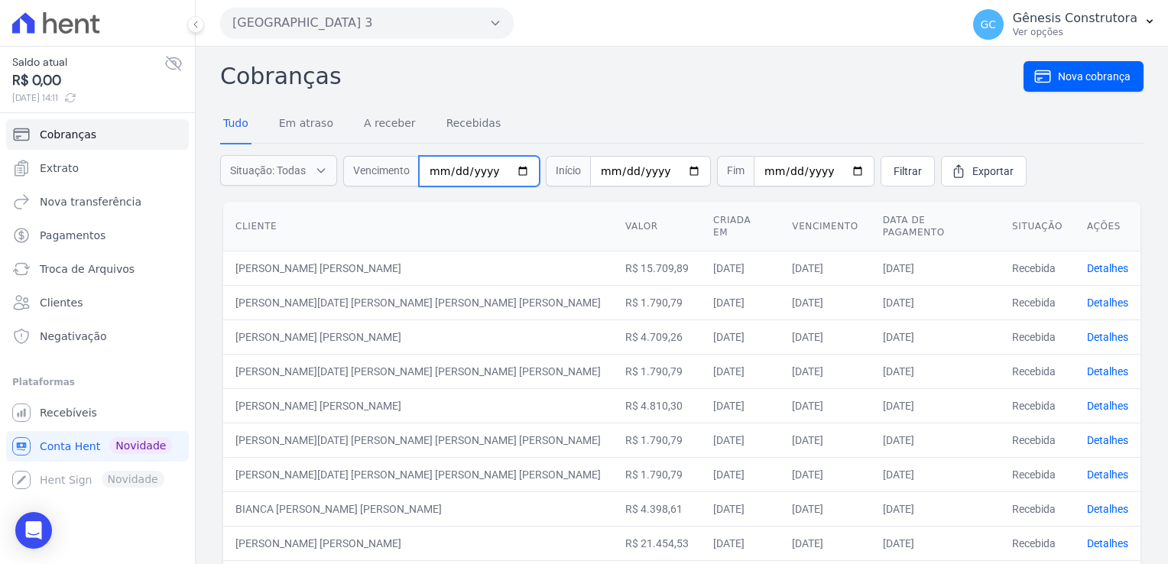
click at [462, 173] on input "date" at bounding box center [479, 171] width 121 height 31
type input "2025-08-30"
click at [894, 174] on span "Filtrar" at bounding box center [908, 171] width 28 height 15
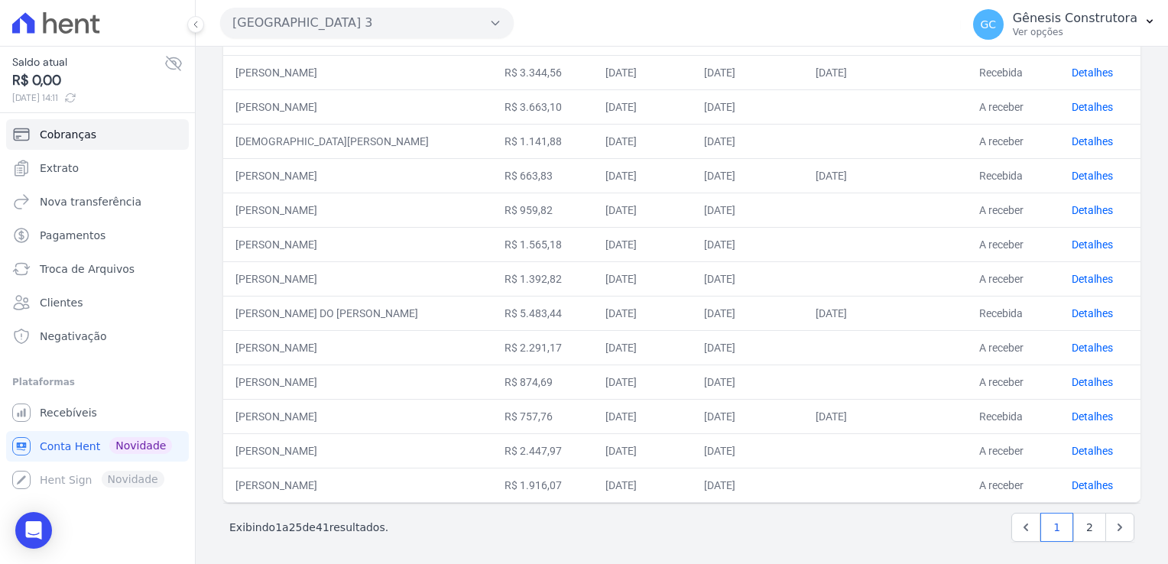
scroll to position [600, 0]
drag, startPoint x: 1074, startPoint y: 521, endPoint x: 1040, endPoint y: 507, distance: 37.1
click at [1074, 519] on link "2" at bounding box center [1090, 524] width 33 height 29
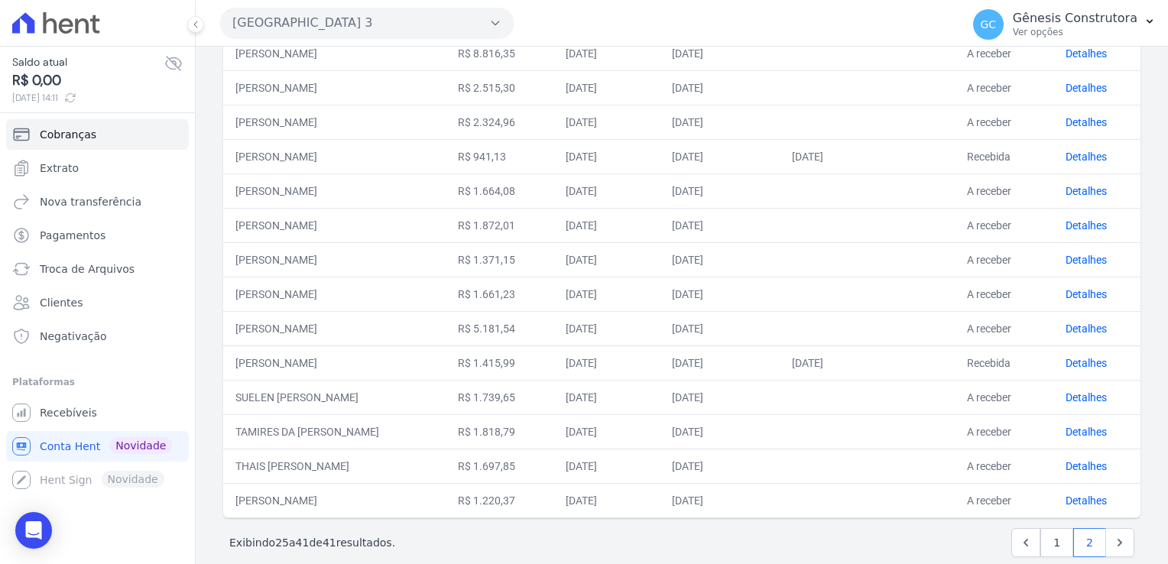
scroll to position [291, 0]
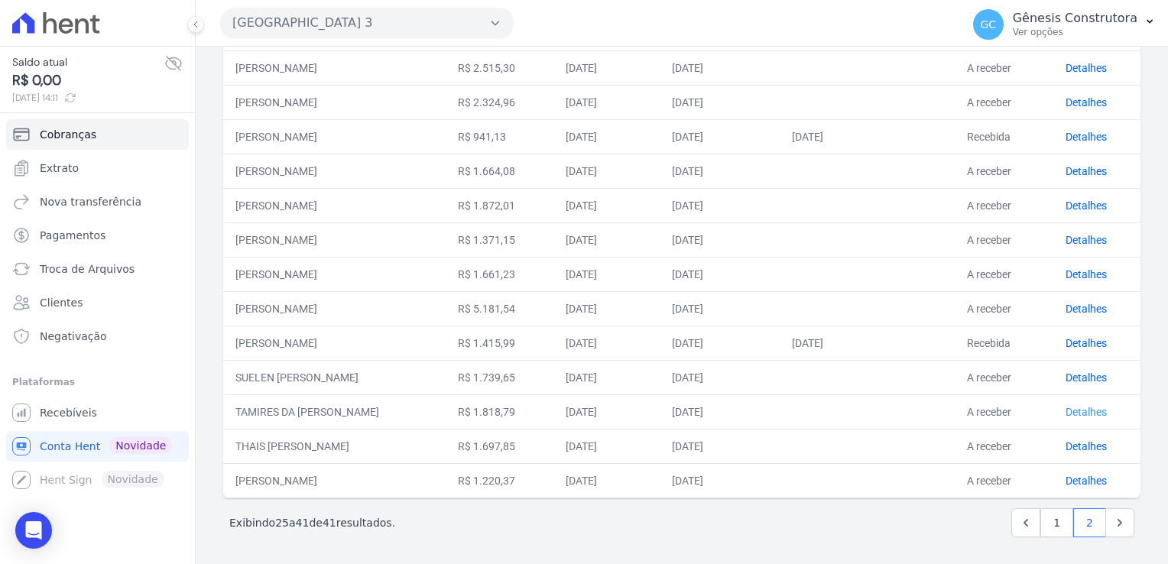
click at [1078, 412] on link "Detalhes" at bounding box center [1086, 412] width 41 height 12
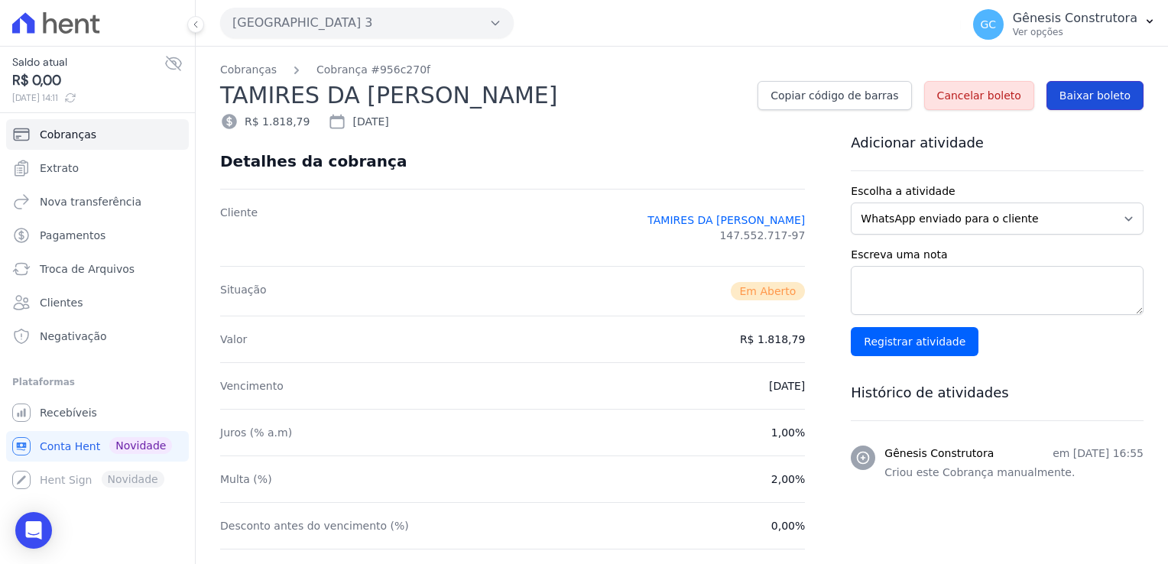
click at [1090, 98] on span "Baixar boleto" at bounding box center [1095, 95] width 71 height 15
click at [436, 20] on button "[GEOGRAPHIC_DATA] 3" at bounding box center [367, 23] width 294 height 31
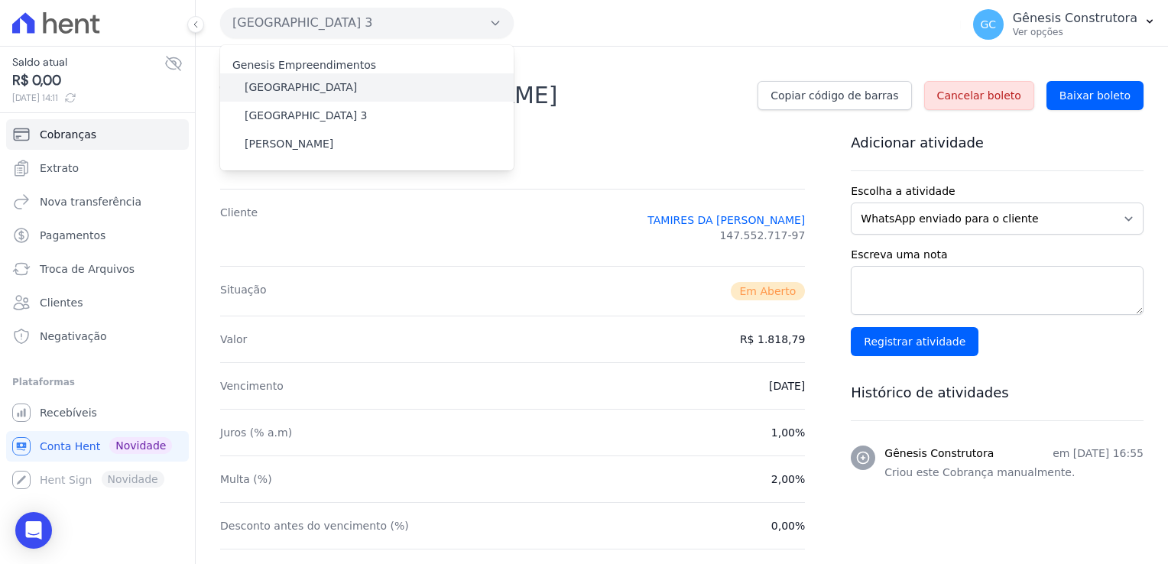
click at [359, 83] on div "[GEOGRAPHIC_DATA]" at bounding box center [367, 87] width 294 height 28
click at [373, 85] on div "[GEOGRAPHIC_DATA]" at bounding box center [367, 87] width 294 height 28
click at [333, 87] on div "[GEOGRAPHIC_DATA]" at bounding box center [367, 87] width 294 height 28
click at [274, 91] on label "[GEOGRAPHIC_DATA]" at bounding box center [301, 88] width 112 height 16
click at [0, 0] on input "[GEOGRAPHIC_DATA]" at bounding box center [0, 0] width 0 height 0
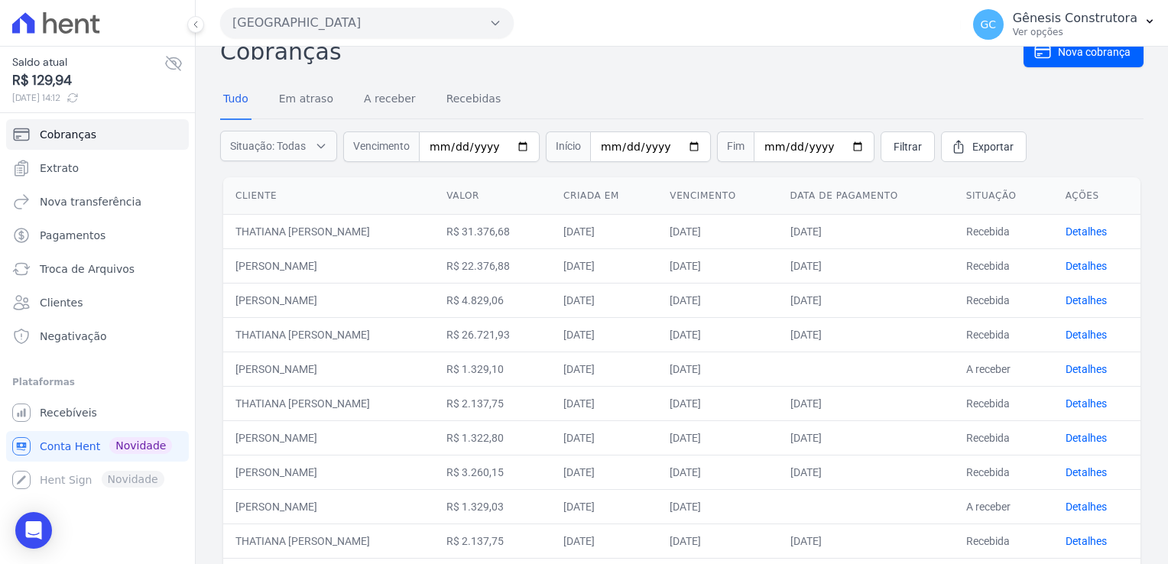
scroll to position [24, 0]
click at [310, 145] on button "Situação: Todas" at bounding box center [278, 146] width 117 height 31
drag, startPoint x: 232, startPoint y: 216, endPoint x: 232, endPoint y: 230, distance: 13.8
click at [232, 217] on input "Recebidas" at bounding box center [232, 222] width 12 height 12
checkbox input "false"
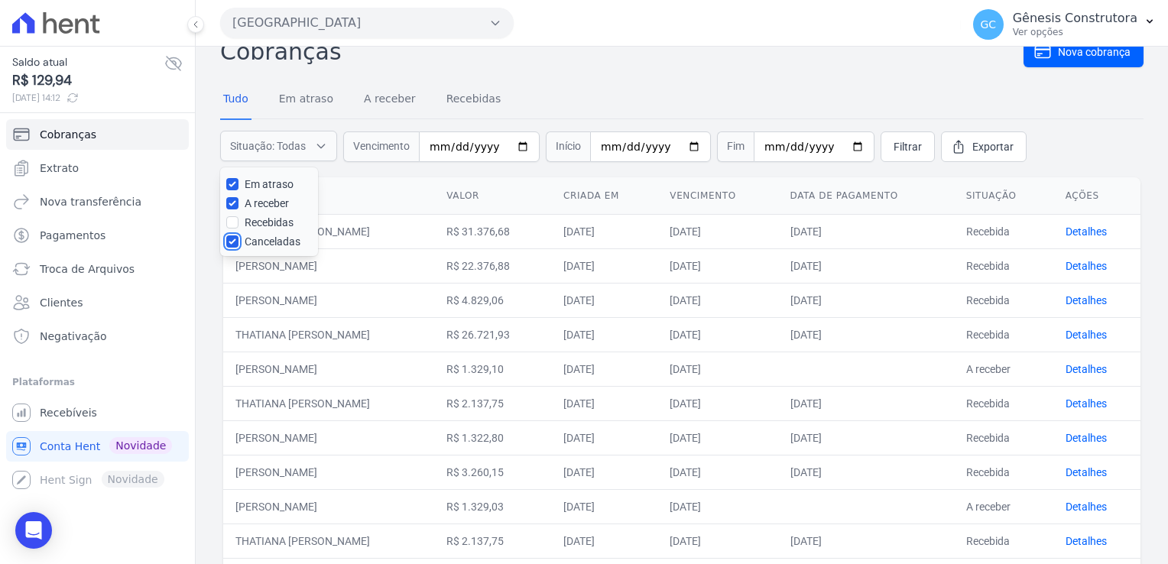
click at [236, 240] on input "Canceladas" at bounding box center [232, 242] width 12 height 12
checkbox input "false"
click at [894, 145] on span "Filtrar" at bounding box center [908, 146] width 28 height 15
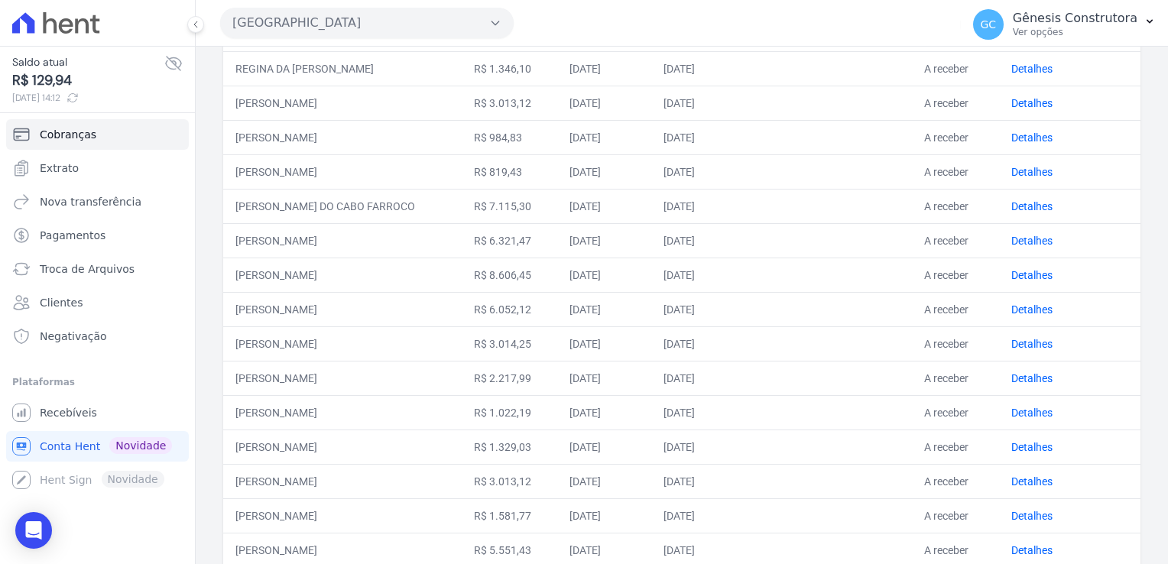
scroll to position [382, 0]
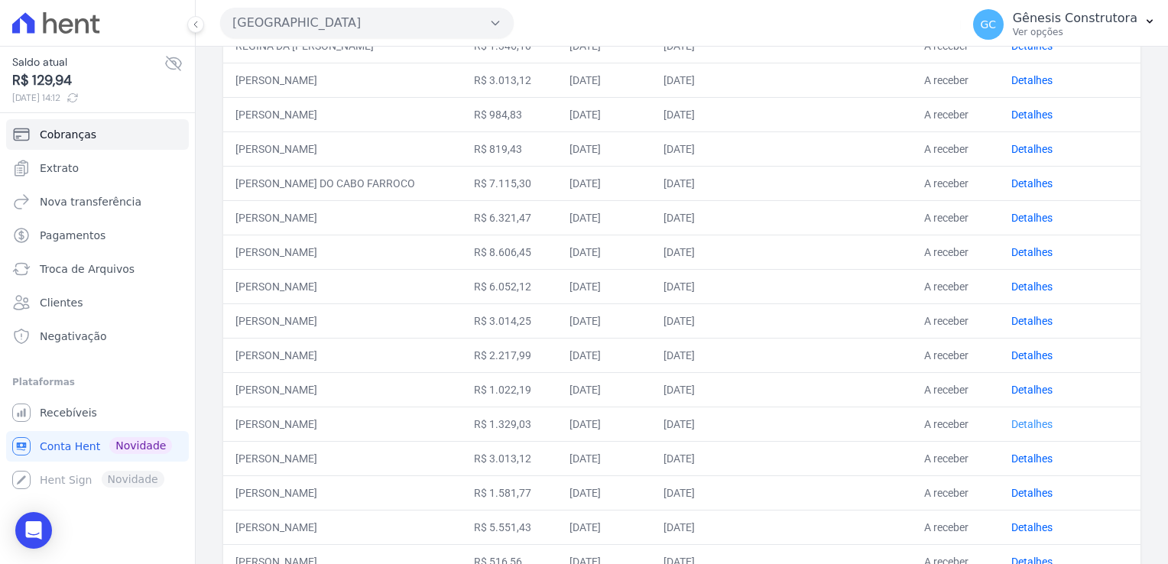
click at [1042, 420] on link "Detalhes" at bounding box center [1032, 424] width 41 height 12
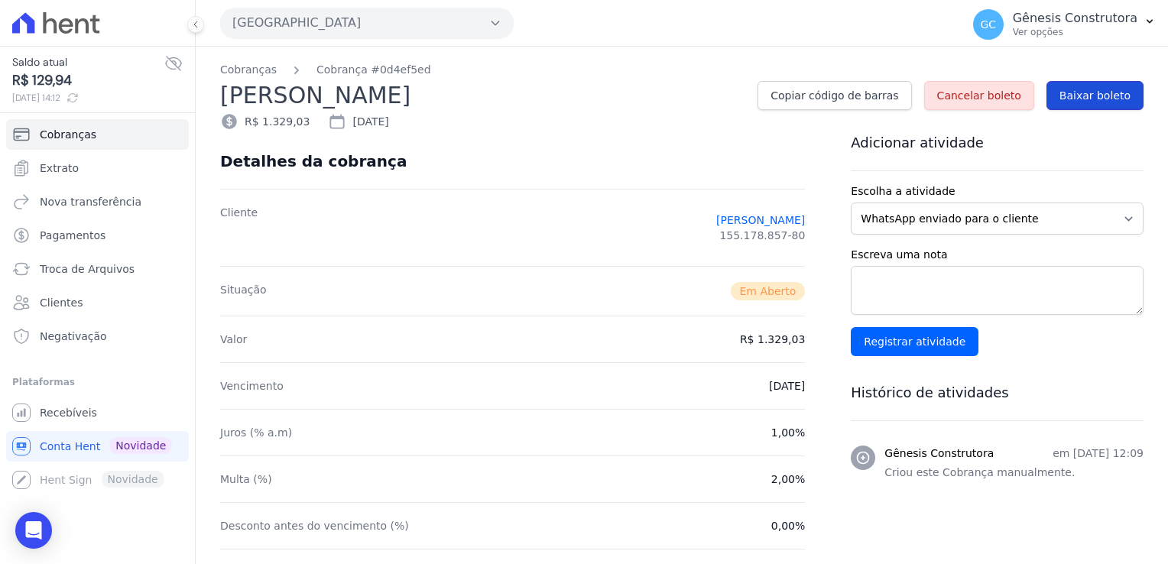
click at [1081, 86] on link "Baixar boleto" at bounding box center [1095, 95] width 97 height 29
